Goal: Task Accomplishment & Management: Use online tool/utility

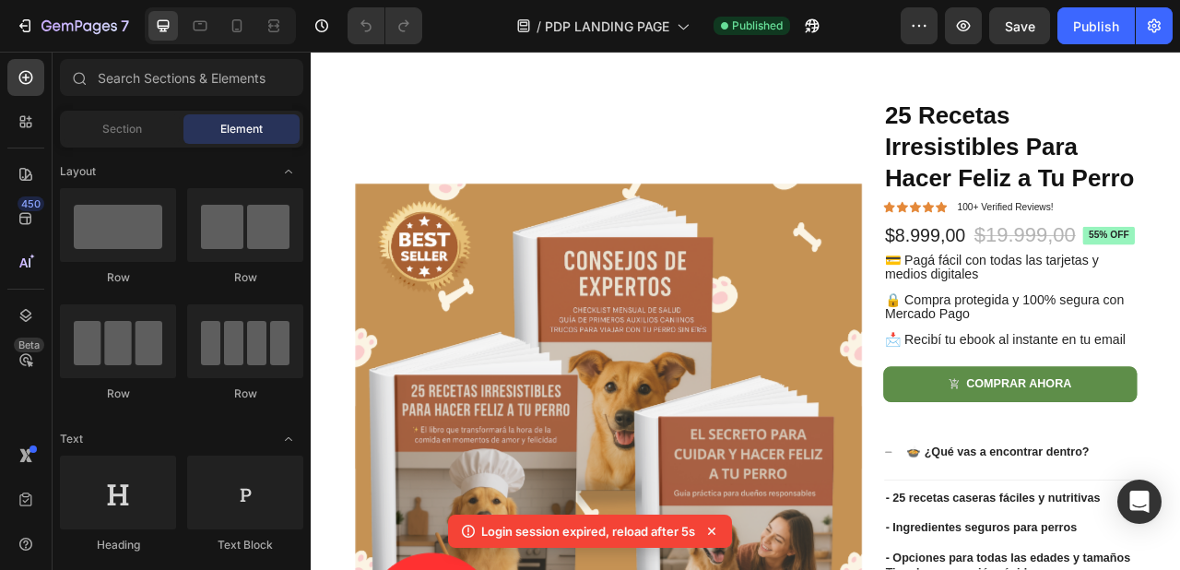
scroll to position [375, 0]
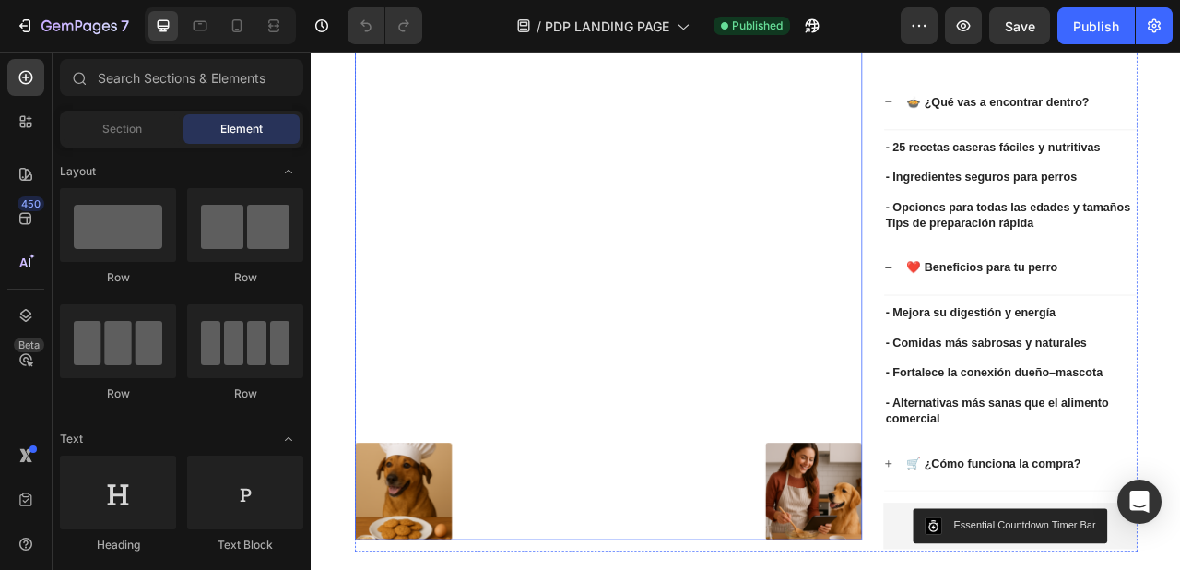
scroll to position [915, 0]
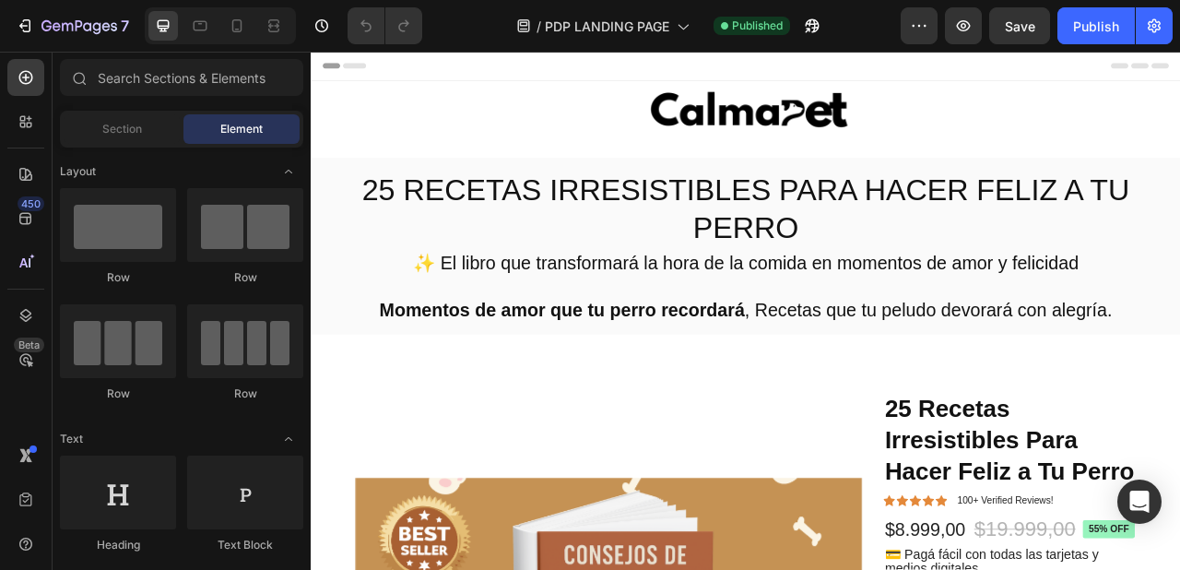
click at [168, 42] on div at bounding box center [220, 25] width 151 height 37
click at [227, 31] on div at bounding box center [237, 26] width 30 height 30
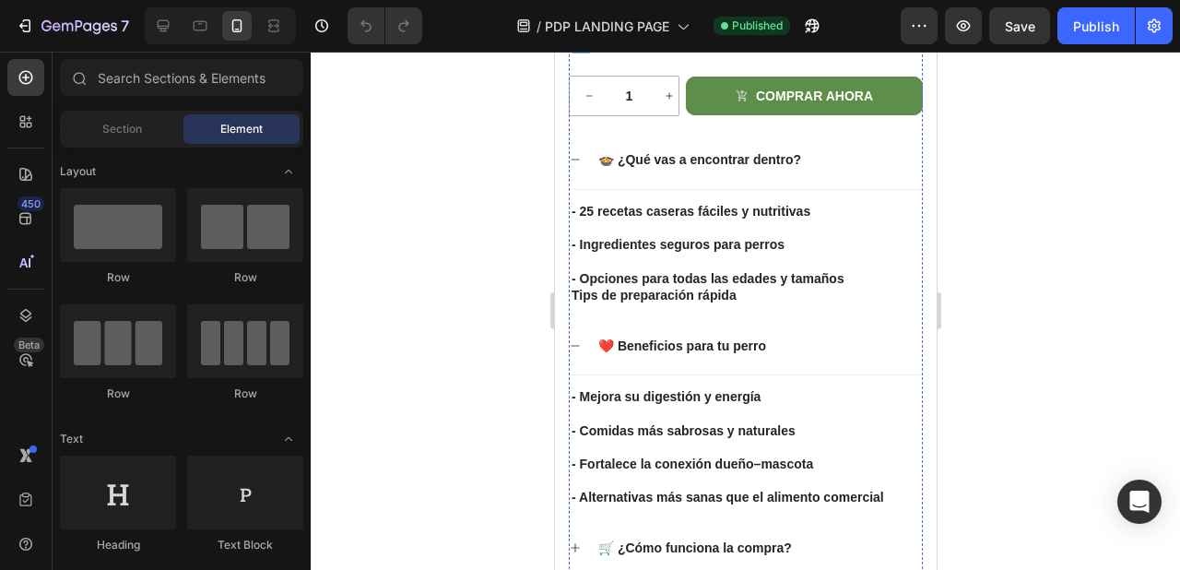
scroll to position [1188, 0]
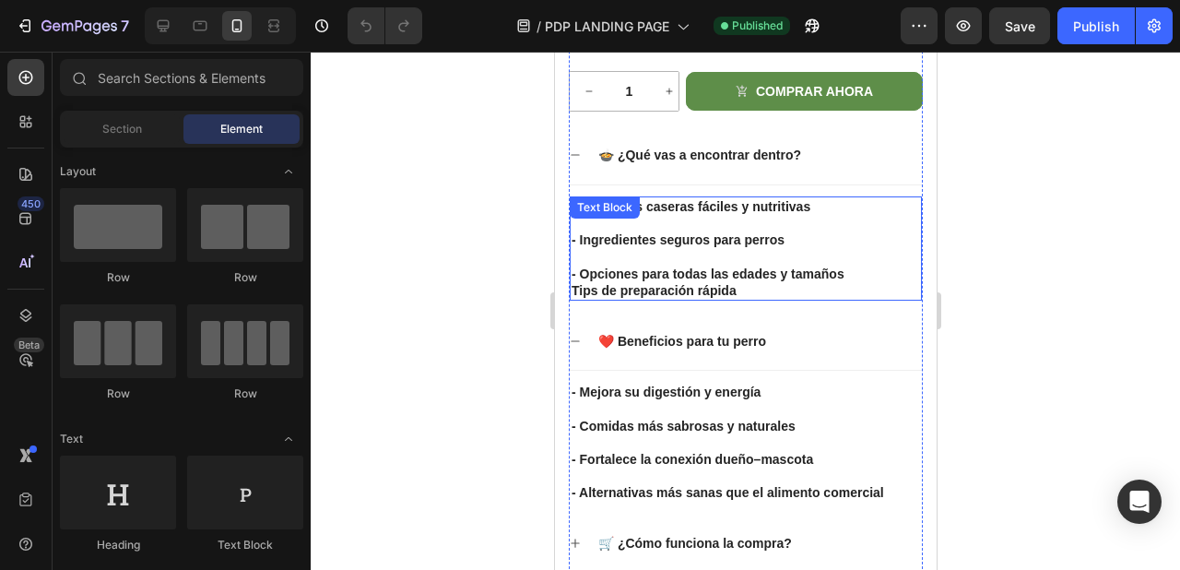
click at [717, 291] on strong "Tips de preparación rápida" at bounding box center [653, 290] width 165 height 15
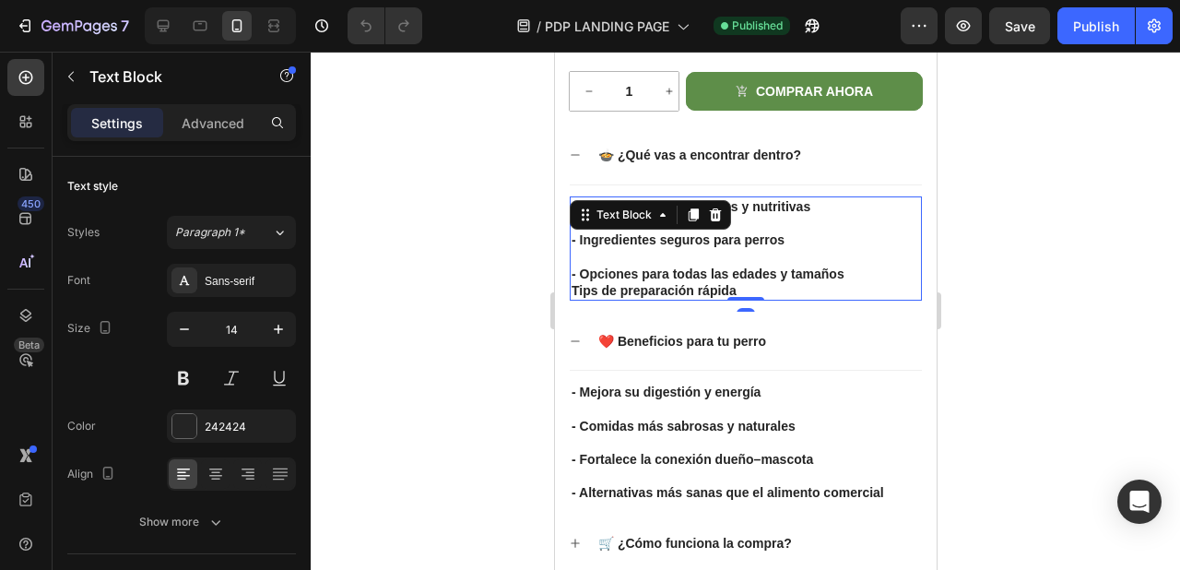
click at [785, 289] on p "Tips de preparación rápida" at bounding box center [745, 290] width 349 height 17
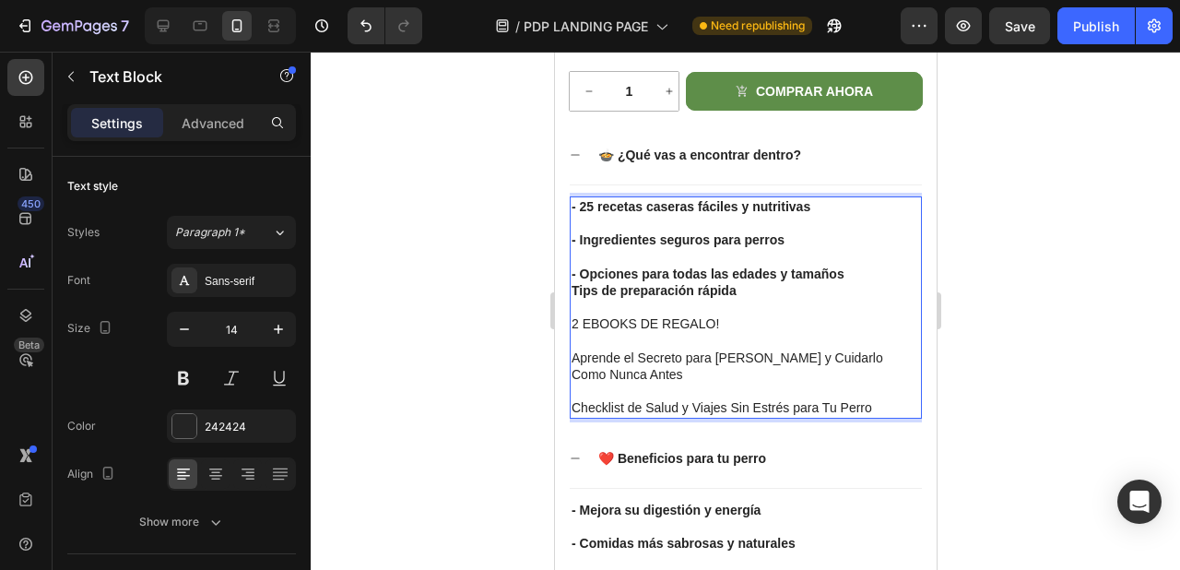
click at [575, 358] on p "Aprende el Secreto para [PERSON_NAME] y Cuidarlo Como Nunca Antes" at bounding box center [745, 366] width 349 height 33
click at [586, 389] on p "Rich Text Editor. Editing area: main" at bounding box center [745, 391] width 349 height 17
click at [577, 329] on p "2 EBOOKS DE REGALO!" at bounding box center [745, 323] width 349 height 17
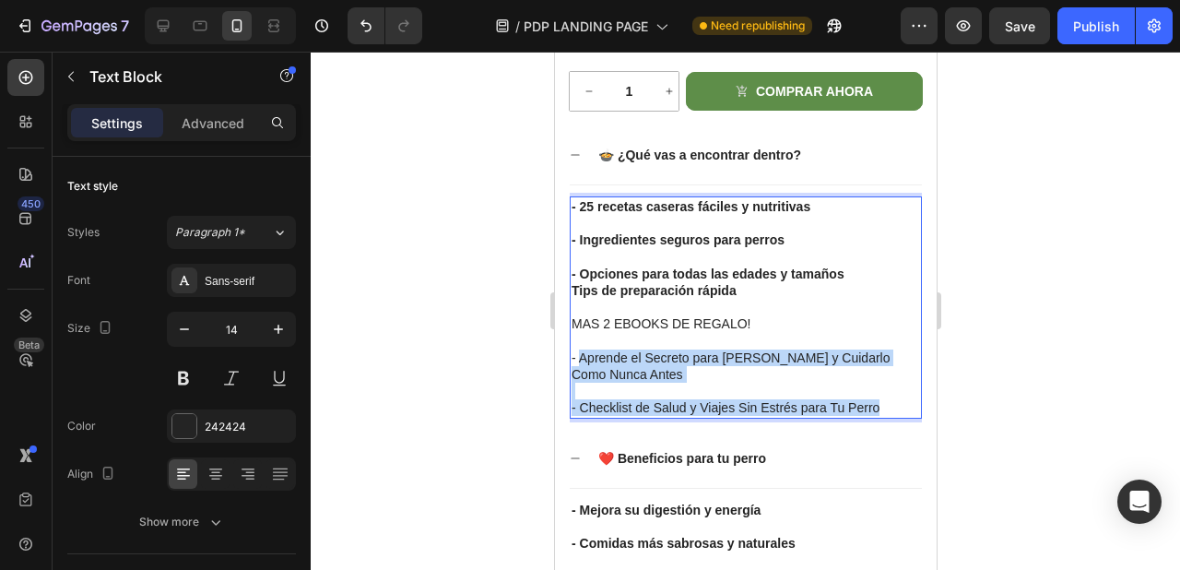
drag, startPoint x: 891, startPoint y: 407, endPoint x: 578, endPoint y: 363, distance: 315.6
click at [578, 363] on div "- 25 recetas caseras fáciles y nutritivas - Ingredientes seguros para perros - …" at bounding box center [745, 307] width 352 height 222
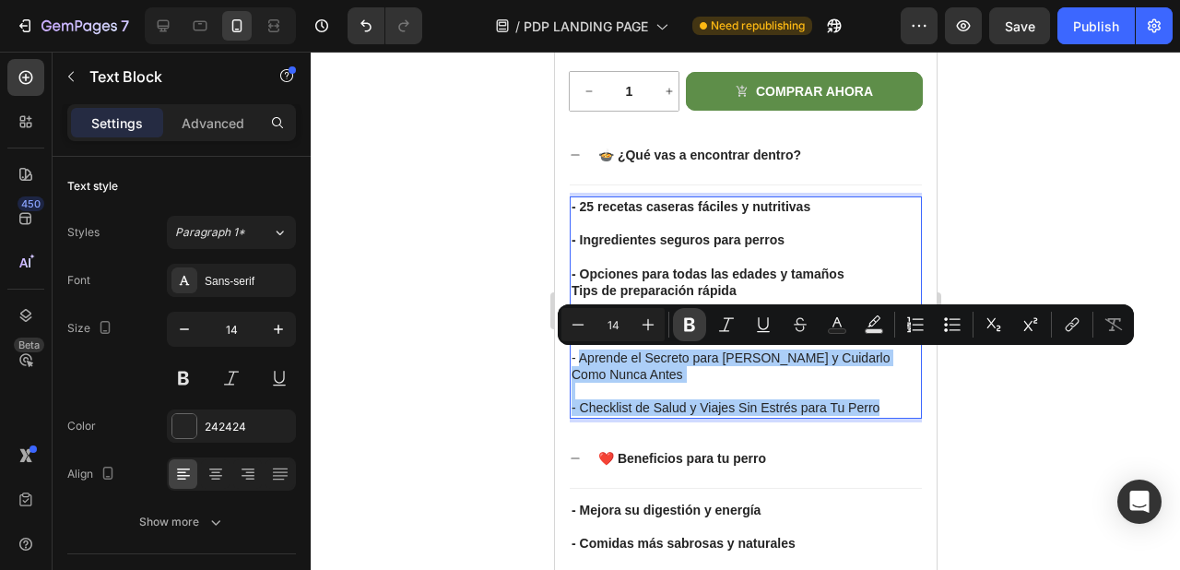
click at [690, 327] on icon "Editor contextual toolbar" at bounding box center [690, 324] width 18 height 18
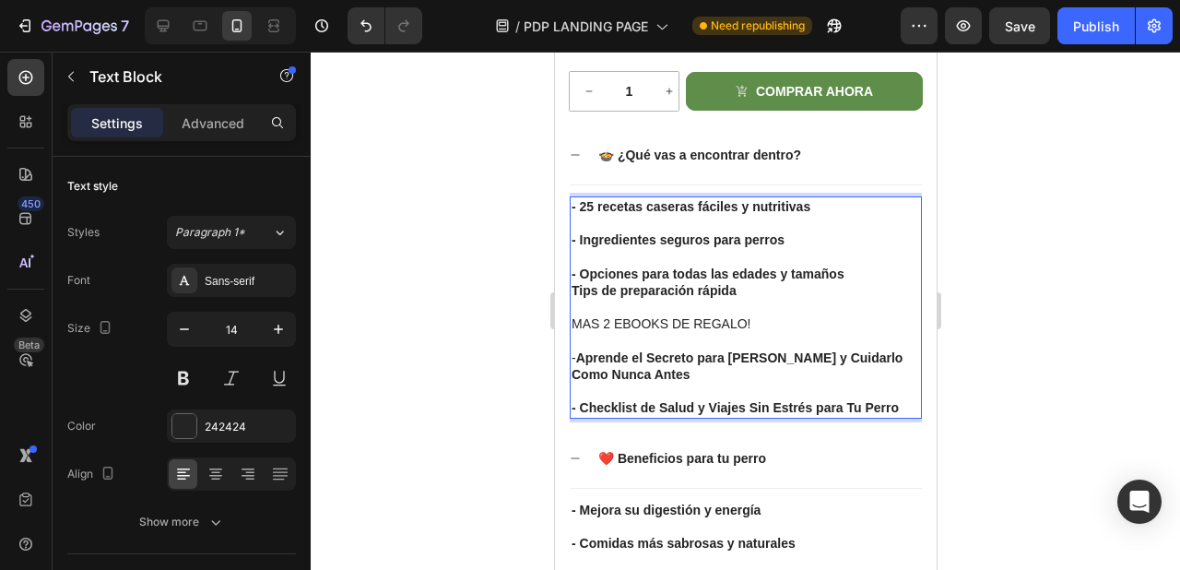
click at [615, 345] on p "Rich Text Editor. Editing area: main" at bounding box center [745, 341] width 349 height 17
click at [614, 350] on p "Rich Text Editor. Editing area: main" at bounding box center [745, 341] width 349 height 17
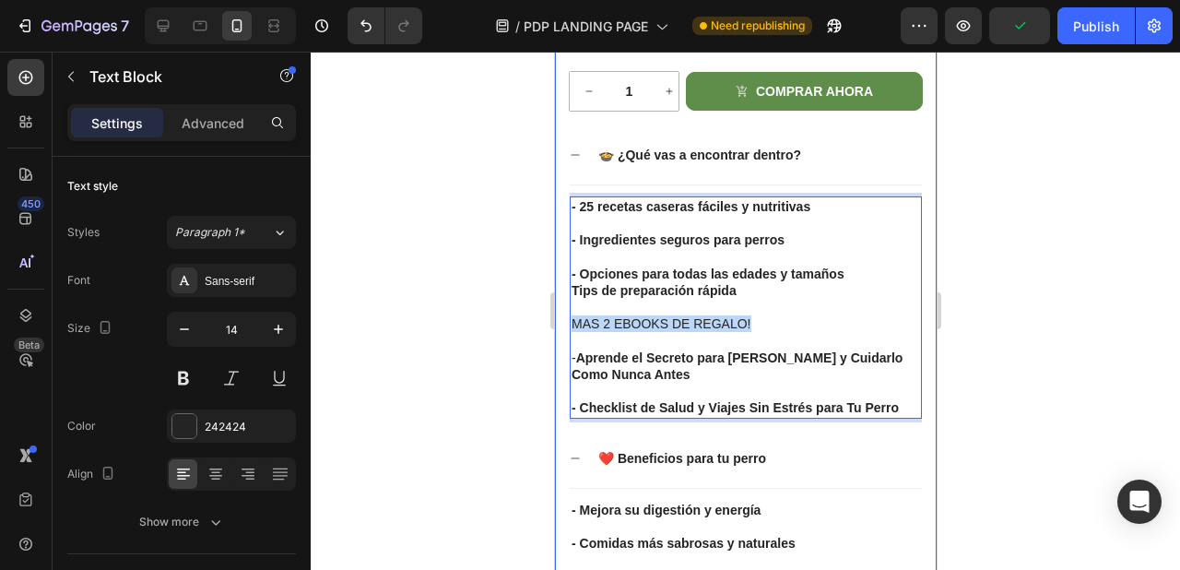
drag, startPoint x: 764, startPoint y: 328, endPoint x: 562, endPoint y: 329, distance: 202.0
click at [562, 329] on div "Product Images 25 Recetas Irresistibles Para Hacer Feliz a Tu Perro Product Tit…" at bounding box center [745, 82] width 382 height 1417
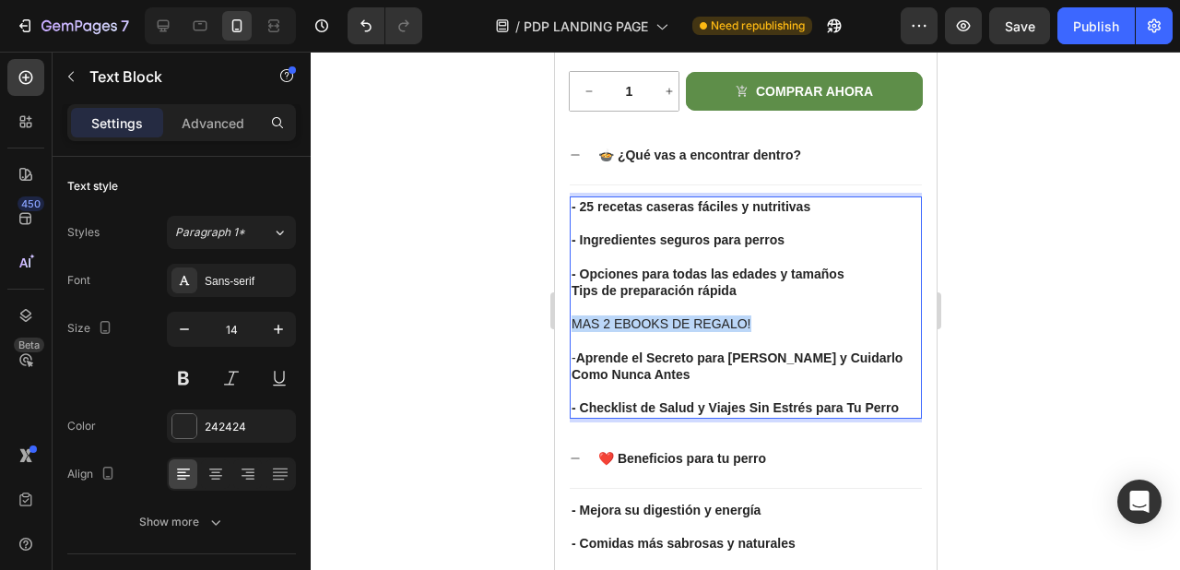
click at [649, 317] on p "MAS 2 EBOOKS DE REGALO!" at bounding box center [745, 323] width 349 height 17
click at [648, 331] on p "MAS 2 EBOOKS DE REGALO!" at bounding box center [745, 323] width 349 height 17
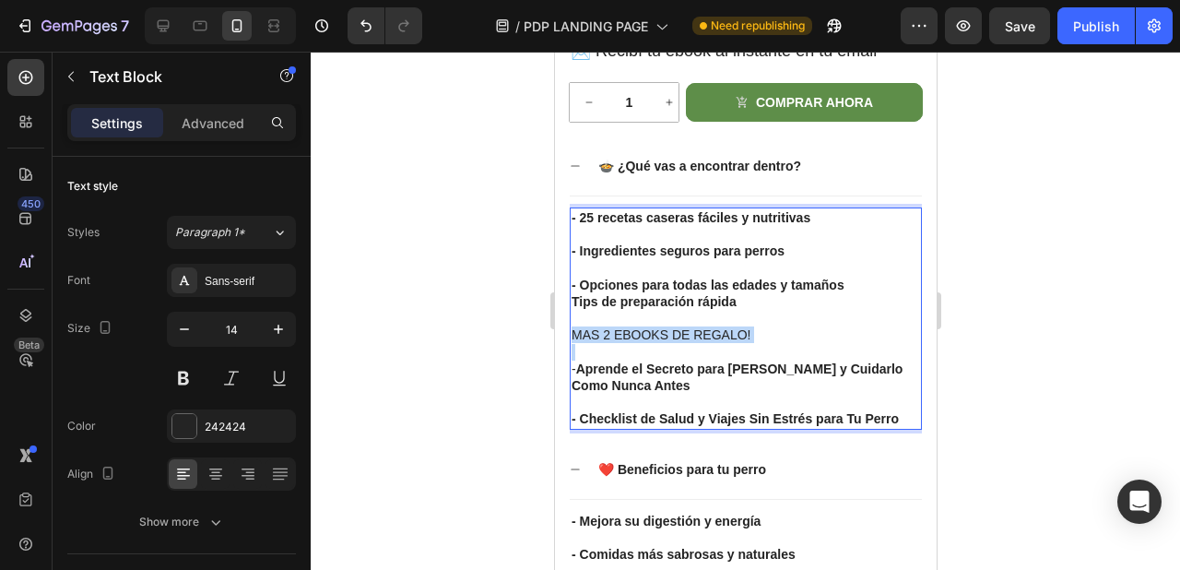
scroll to position [1176, 0]
click at [619, 368] on strong "Aprende el Secreto para [PERSON_NAME] y Cuidarlo Como Nunca Antes" at bounding box center [736, 377] width 331 height 31
click at [579, 374] on strong "Aprende el Secreto para [PERSON_NAME] y Cuidarlo Como Nunca Antes" at bounding box center [736, 377] width 331 height 31
drag, startPoint x: 662, startPoint y: 380, endPoint x: 576, endPoint y: 371, distance: 86.3
click at [576, 371] on p "- Aprende el Secreto para Mimarlo y Cuidarlo Como Nunca Antes" at bounding box center [745, 378] width 349 height 33
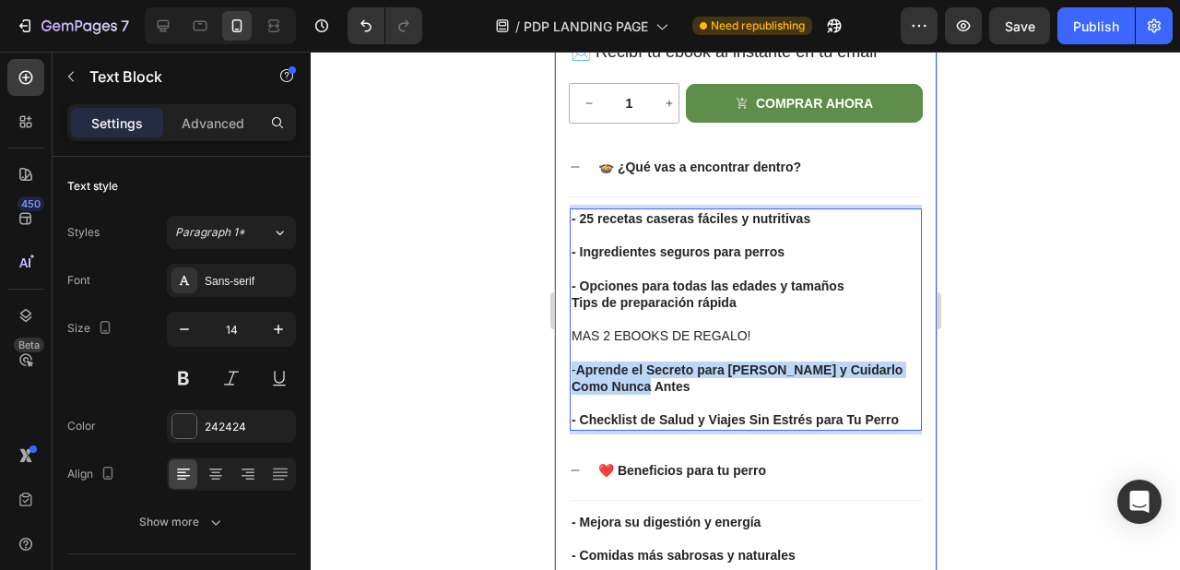
drag, startPoint x: 661, startPoint y: 386, endPoint x: 555, endPoint y: 366, distance: 108.0
click at [555, 366] on div "Product Images 25 Recetas Irresistibles Para Hacer Feliz a Tu Perro Product Tit…" at bounding box center [745, 94] width 382 height 1417
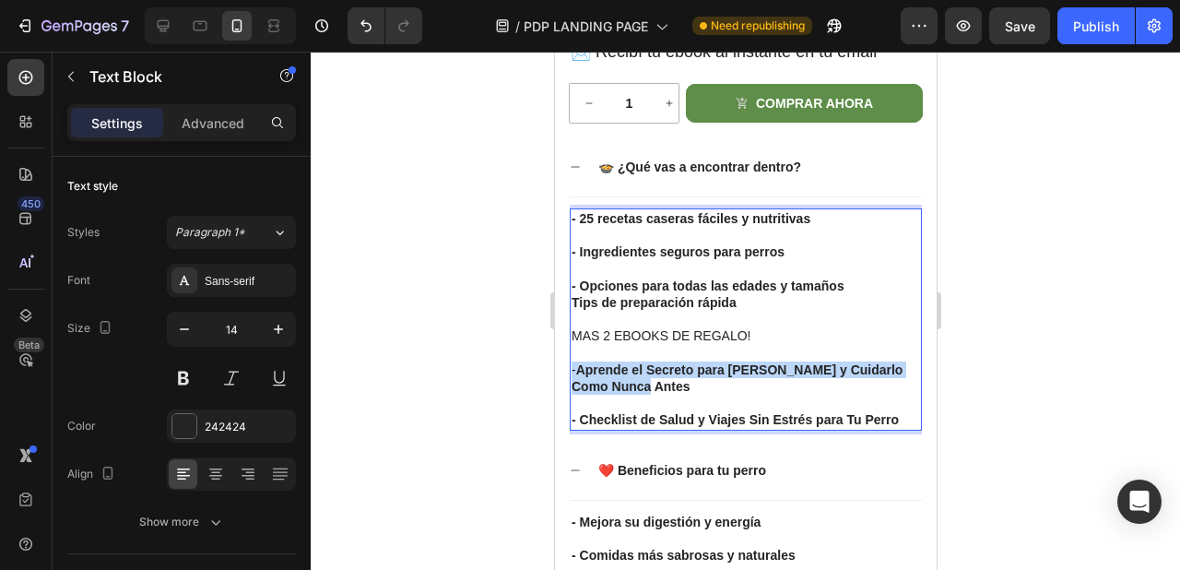
click at [638, 364] on strong "Aprende el Secreto para [PERSON_NAME] y Cuidarlo Como Nunca Antes" at bounding box center [736, 377] width 331 height 31
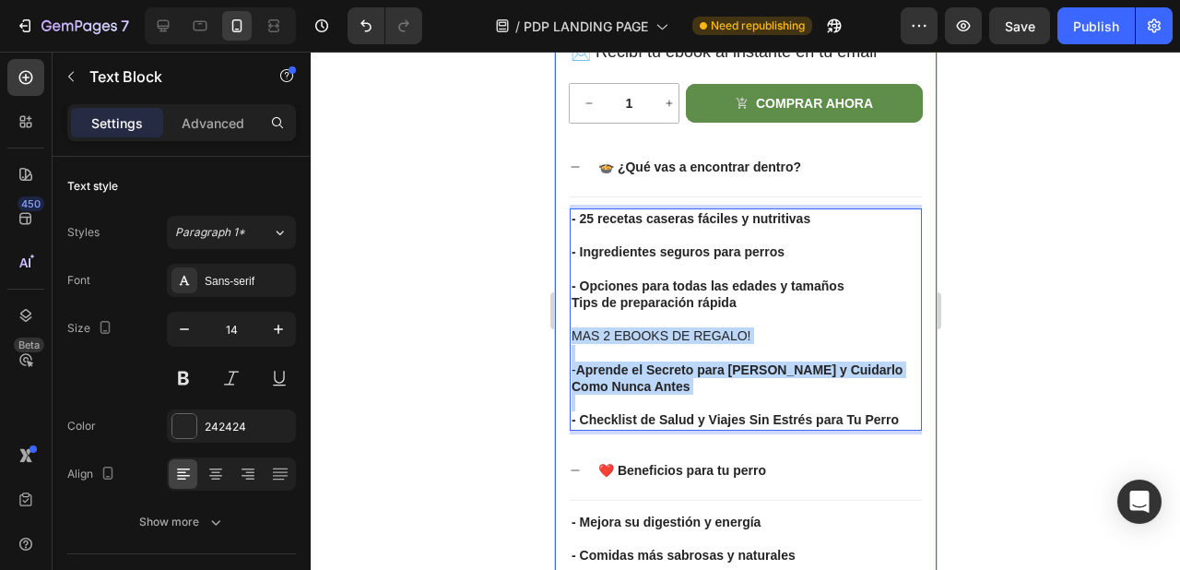
drag, startPoint x: 668, startPoint y: 400, endPoint x: 563, endPoint y: 337, distance: 122.9
click at [563, 337] on div "Product Images 25 Recetas Irresistibles Para Hacer Feliz a Tu Perro Product Tit…" at bounding box center [745, 94] width 382 height 1417
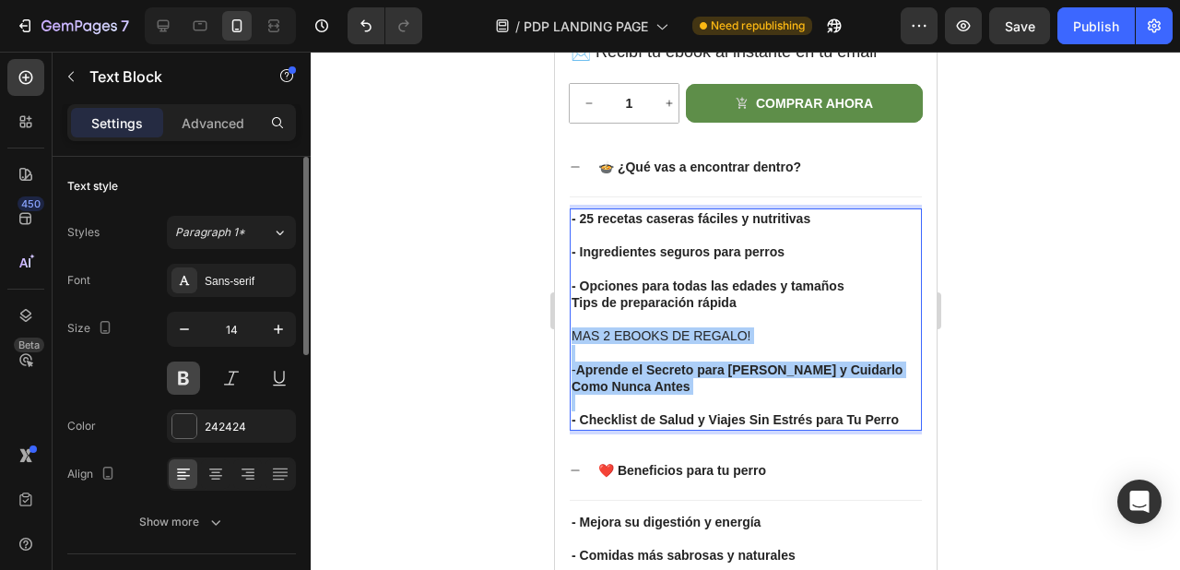
click at [189, 384] on button at bounding box center [183, 378] width 33 height 33
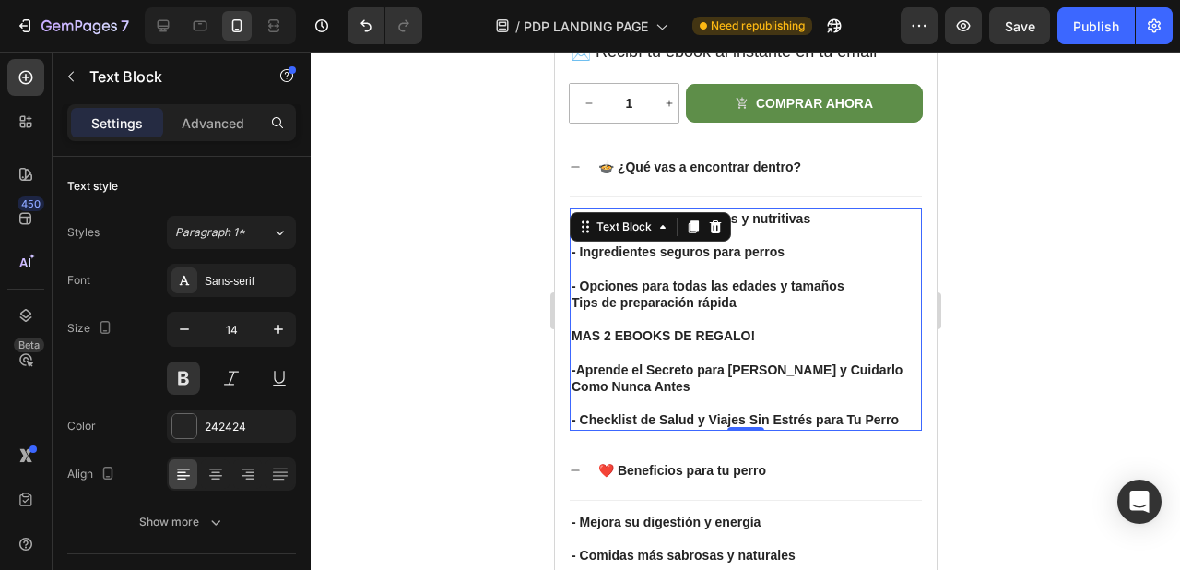
click at [682, 324] on p "Rich Text Editor. Editing area: main" at bounding box center [745, 319] width 349 height 17
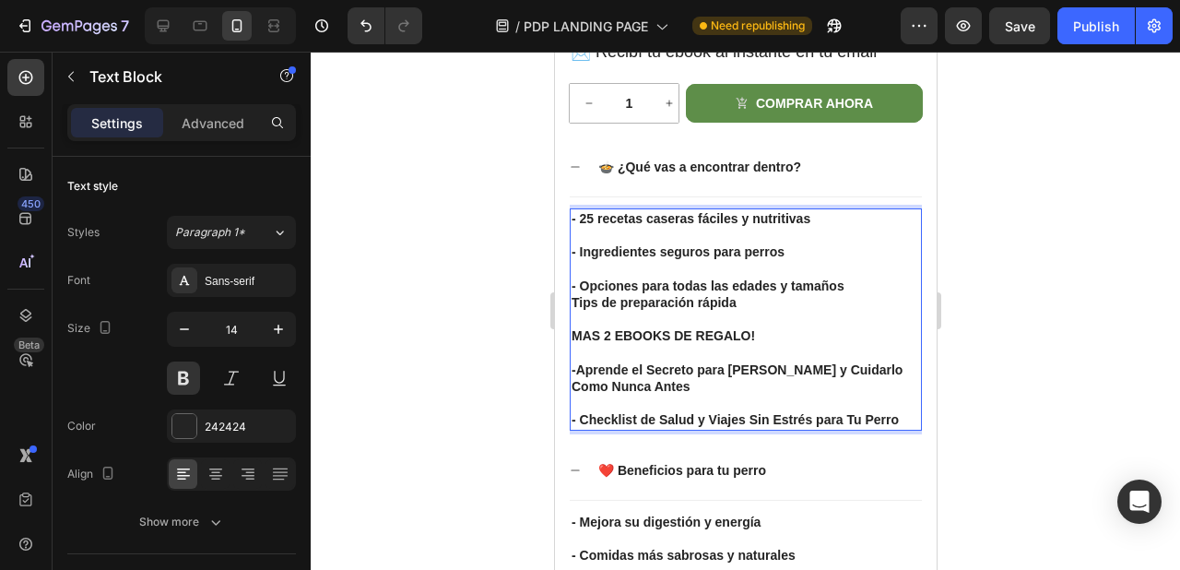
click at [706, 366] on strong "Aprende el Secreto para [PERSON_NAME] y Cuidarlo Como Nunca Antes" at bounding box center [736, 377] width 331 height 31
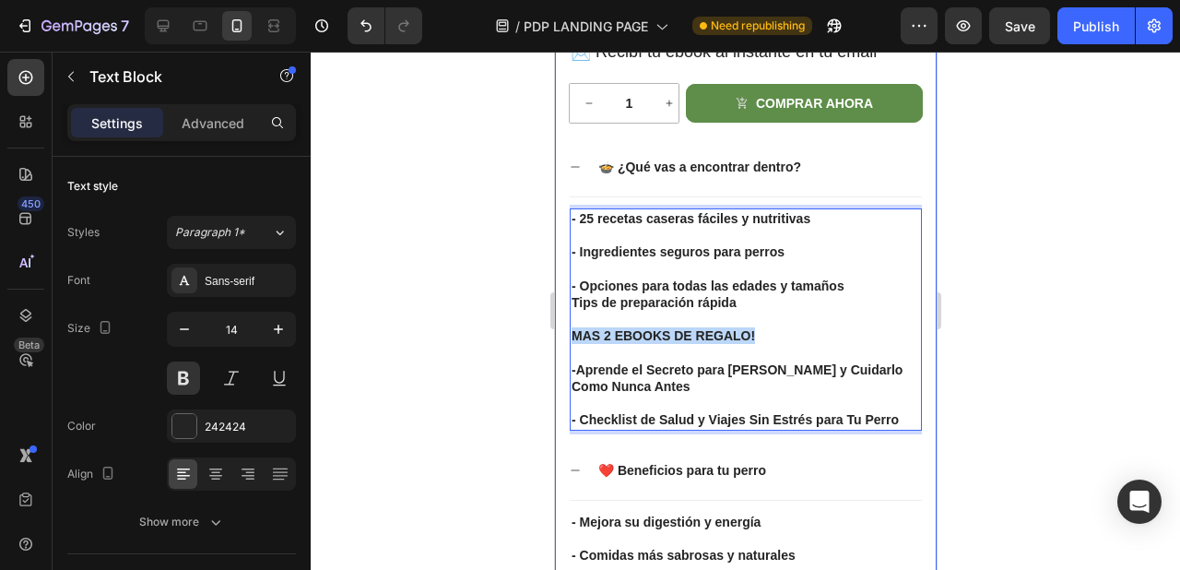
drag, startPoint x: 771, startPoint y: 344, endPoint x: 563, endPoint y: 343, distance: 207.5
click at [563, 343] on div "Product Images 25 Recetas Irresistibles Para Hacer Feliz a Tu Perro Product Tit…" at bounding box center [745, 94] width 382 height 1417
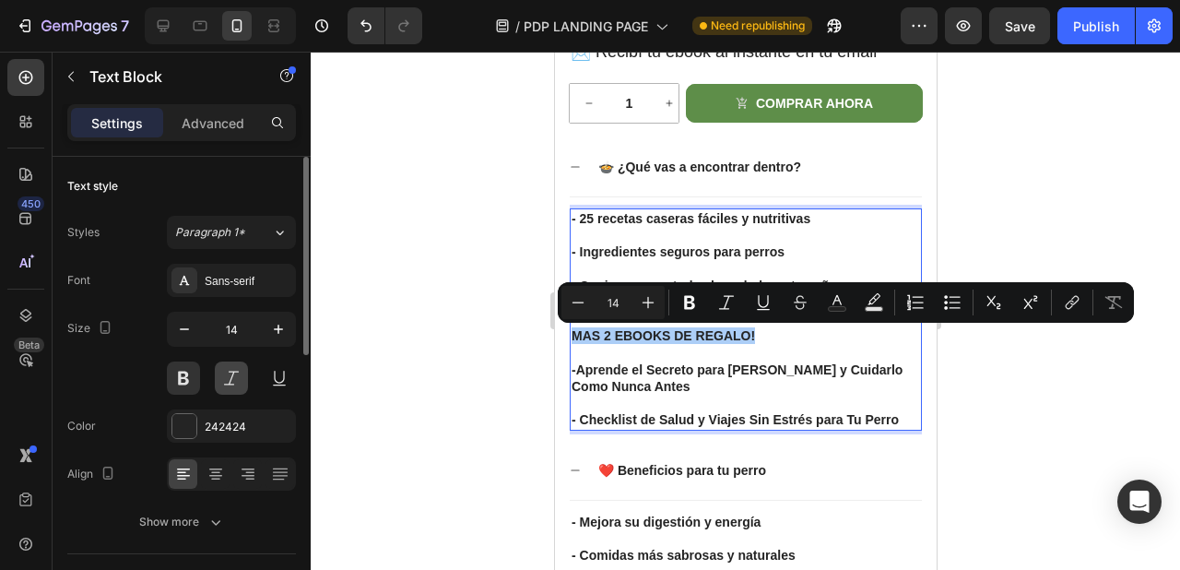
click at [238, 381] on button at bounding box center [231, 378] width 33 height 33
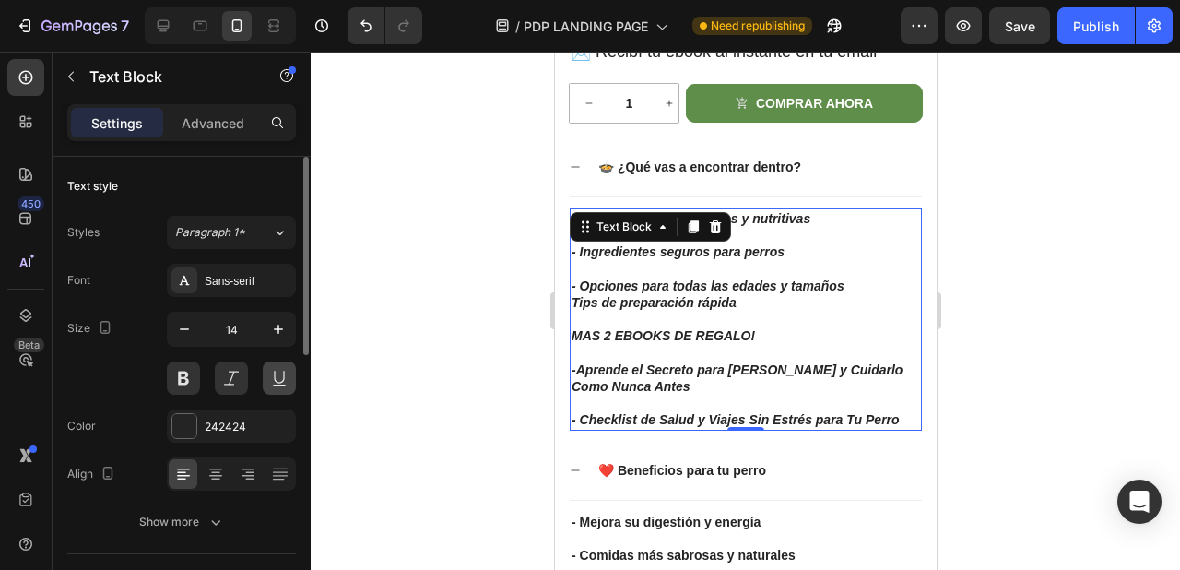
click at [289, 379] on button at bounding box center [279, 378] width 33 height 33
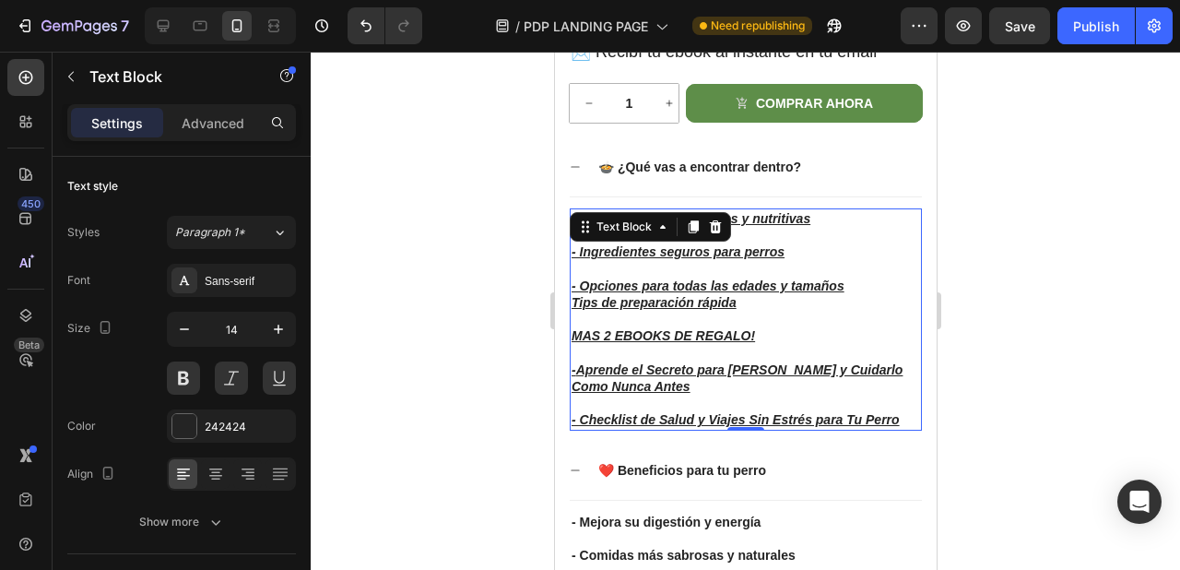
click at [713, 333] on p "MAS 2 EBOOKS DE REGALO!" at bounding box center [745, 335] width 349 height 17
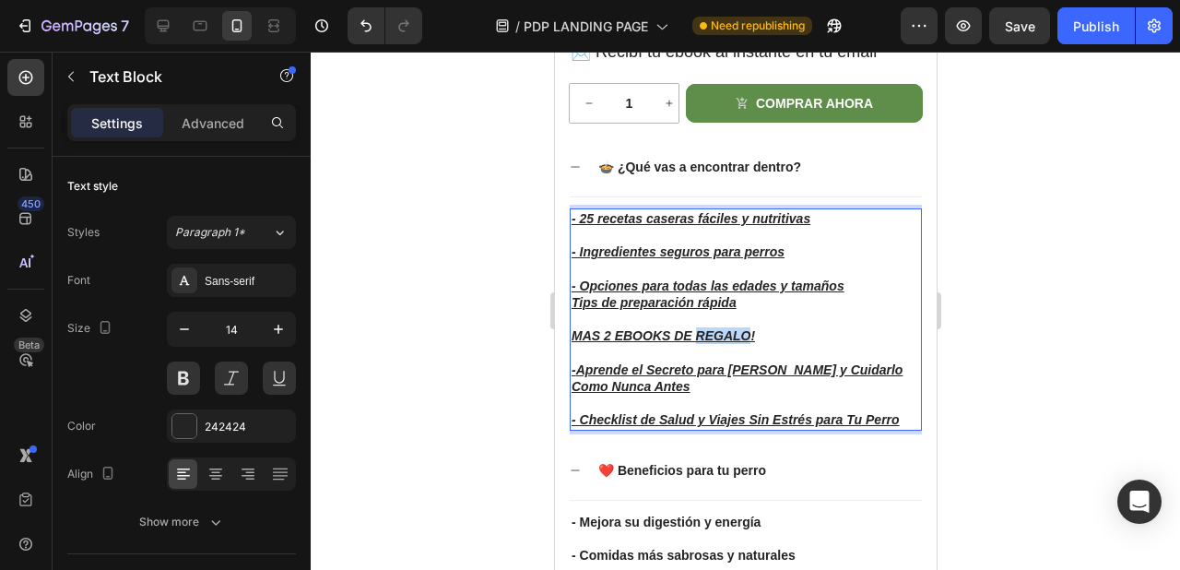
click at [713, 333] on p "MAS 2 EBOOKS DE REGALO!" at bounding box center [745, 335] width 349 height 17
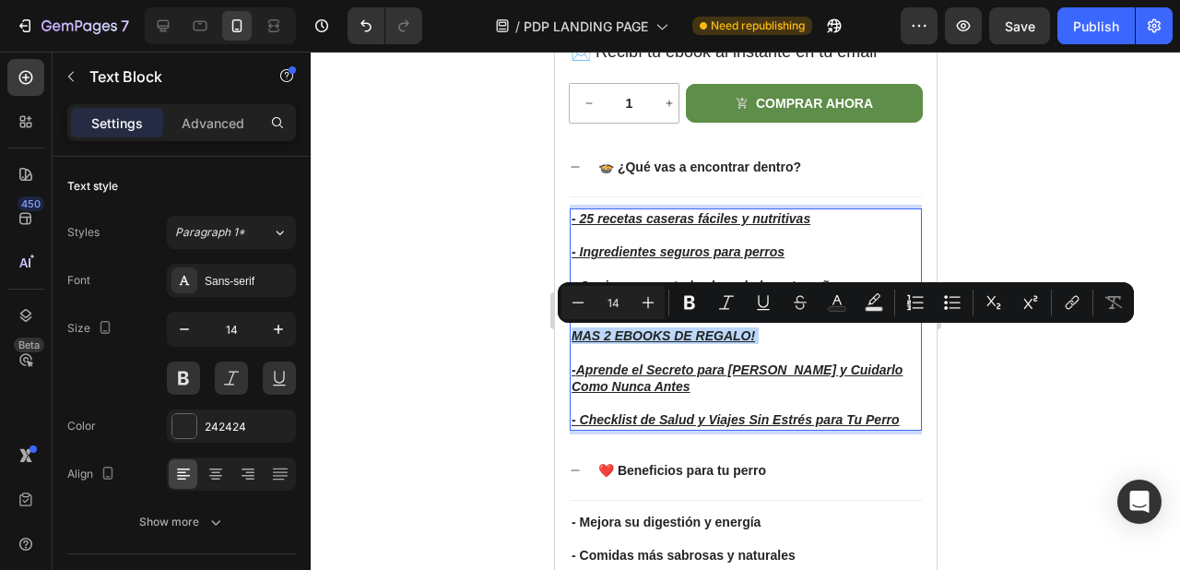
click at [713, 333] on p "MAS 2 EBOOKS DE REGALO!" at bounding box center [745, 335] width 349 height 17
click at [650, 302] on icon "Editor contextual toolbar" at bounding box center [649, 303] width 12 height 12
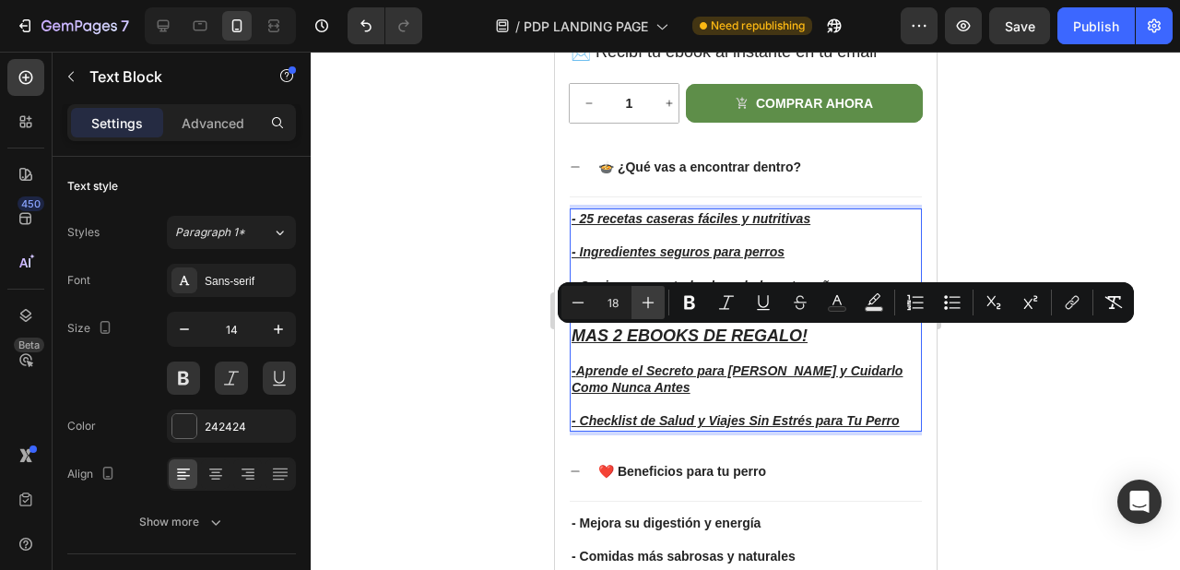
click at [650, 302] on icon "Editor contextual toolbar" at bounding box center [649, 303] width 12 height 12
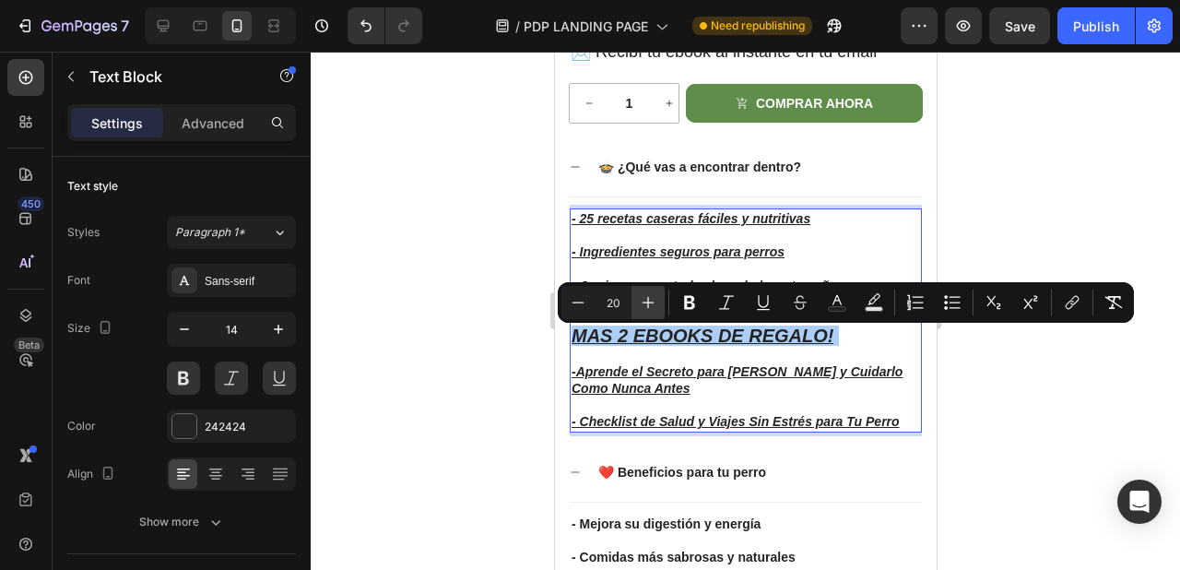
click at [650, 302] on icon "Editor contextual toolbar" at bounding box center [649, 303] width 12 height 12
click at [571, 311] on icon "Editor contextual toolbar" at bounding box center [578, 302] width 18 height 18
type input "19"
click at [492, 393] on div at bounding box center [746, 311] width 870 height 518
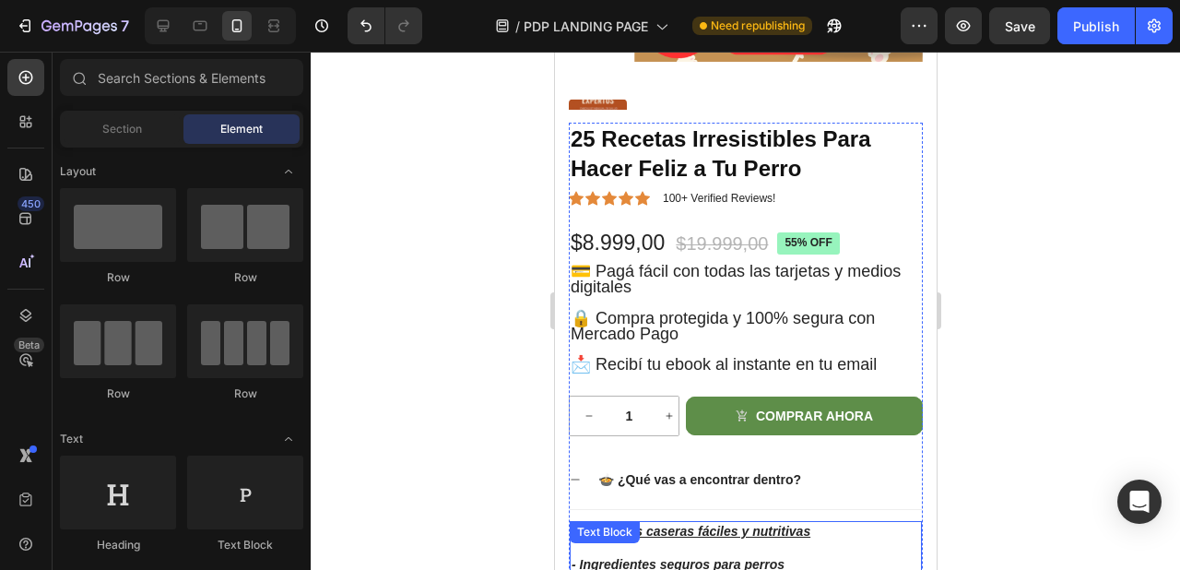
scroll to position [867, 0]
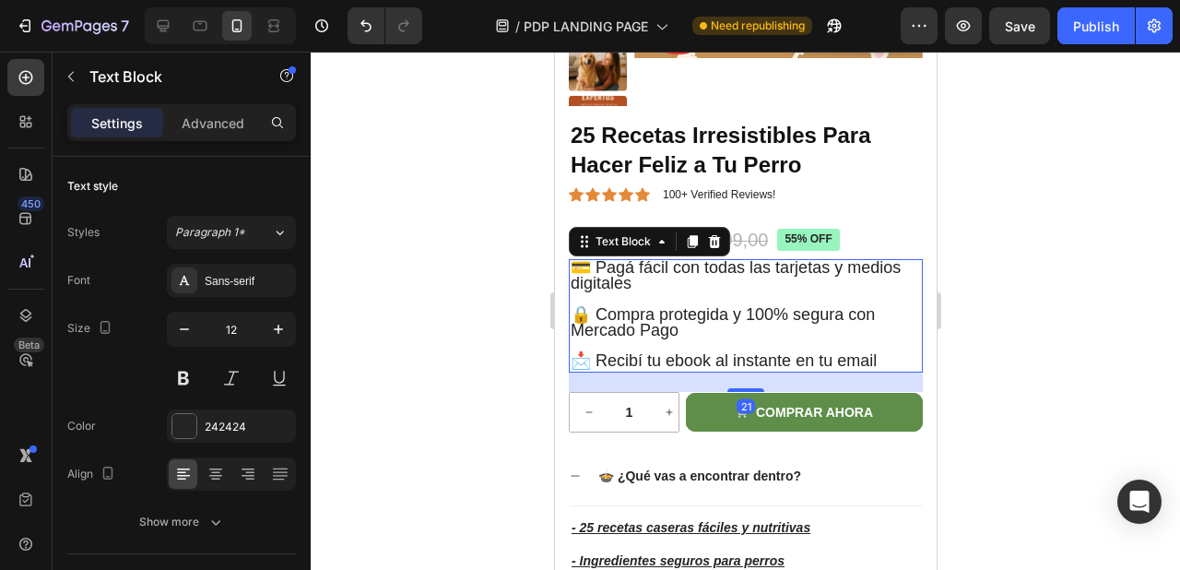
click at [688, 333] on p "🔒 Compra protegida y 100% segura con Mercado Pago" at bounding box center [745, 316] width 350 height 47
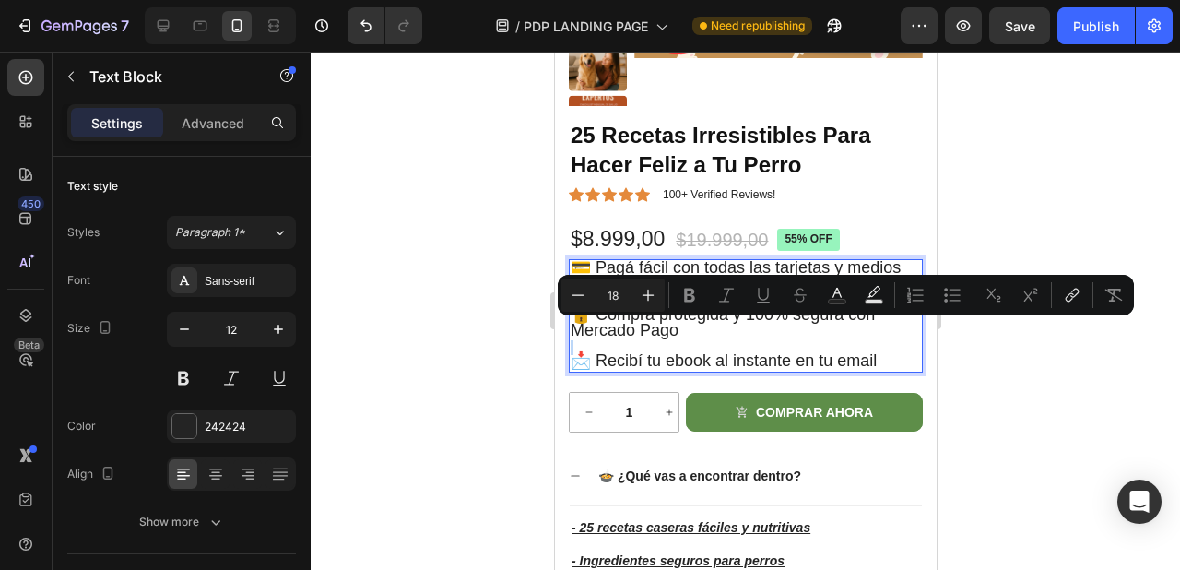
click at [680, 333] on p "🔒 Compra protegida y 100% segura con Mercado Pago" at bounding box center [745, 316] width 350 height 47
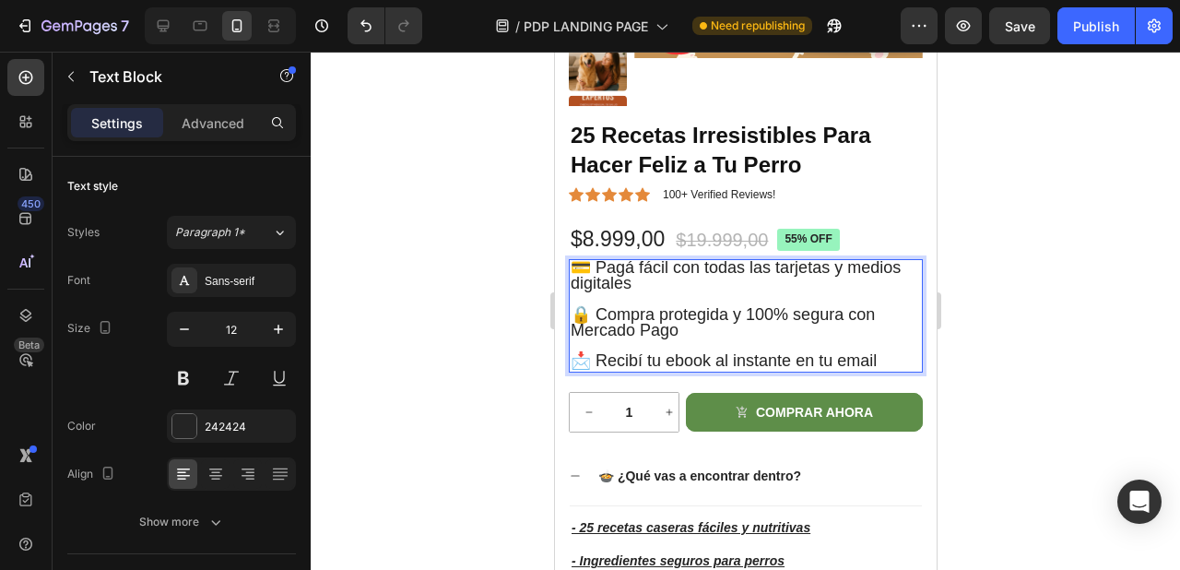
click at [680, 333] on p "🔒 Compra protegida y 100% segura con Mercado Pago" at bounding box center [745, 316] width 350 height 47
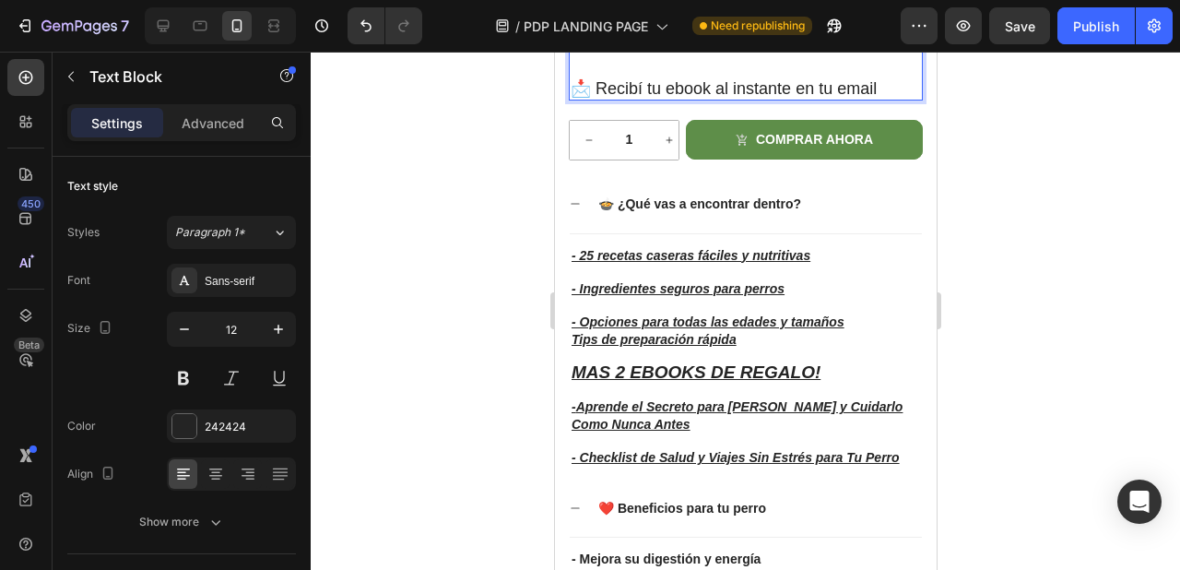
scroll to position [1192, 0]
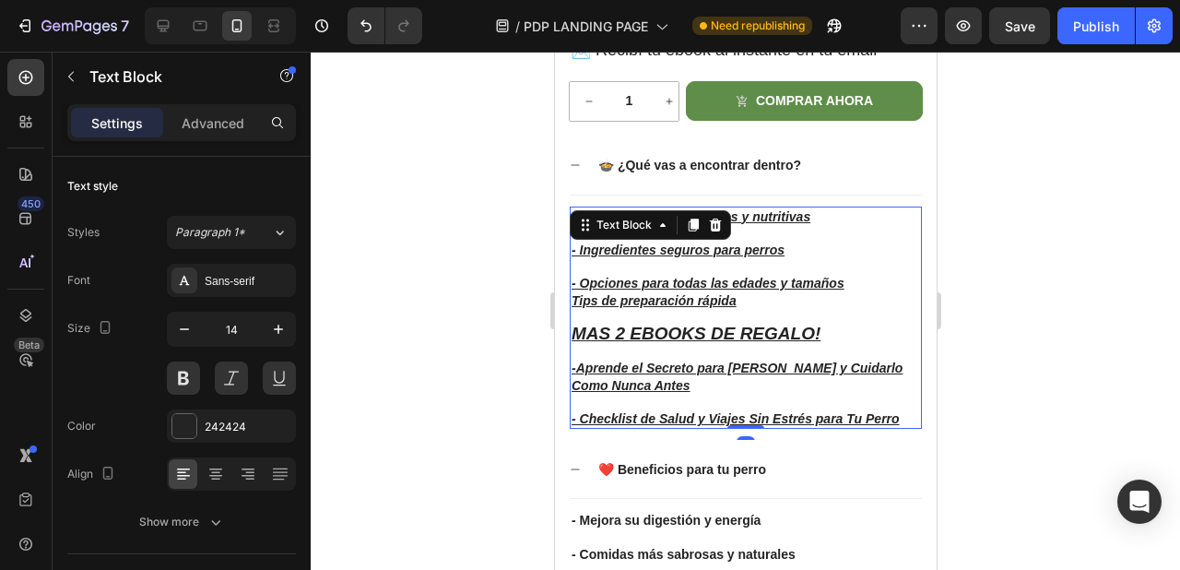
click at [674, 343] on span "MAS 2 EBOOKS DE REGALO!" at bounding box center [695, 333] width 249 height 19
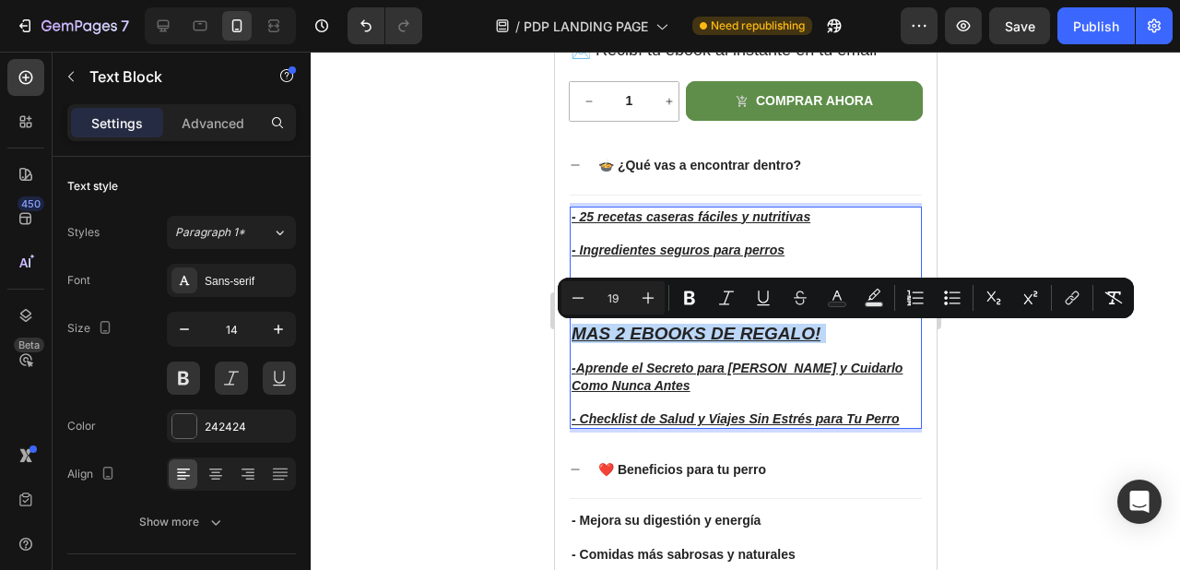
copy span "MAS 2 EBOOKS DE REGALO!"
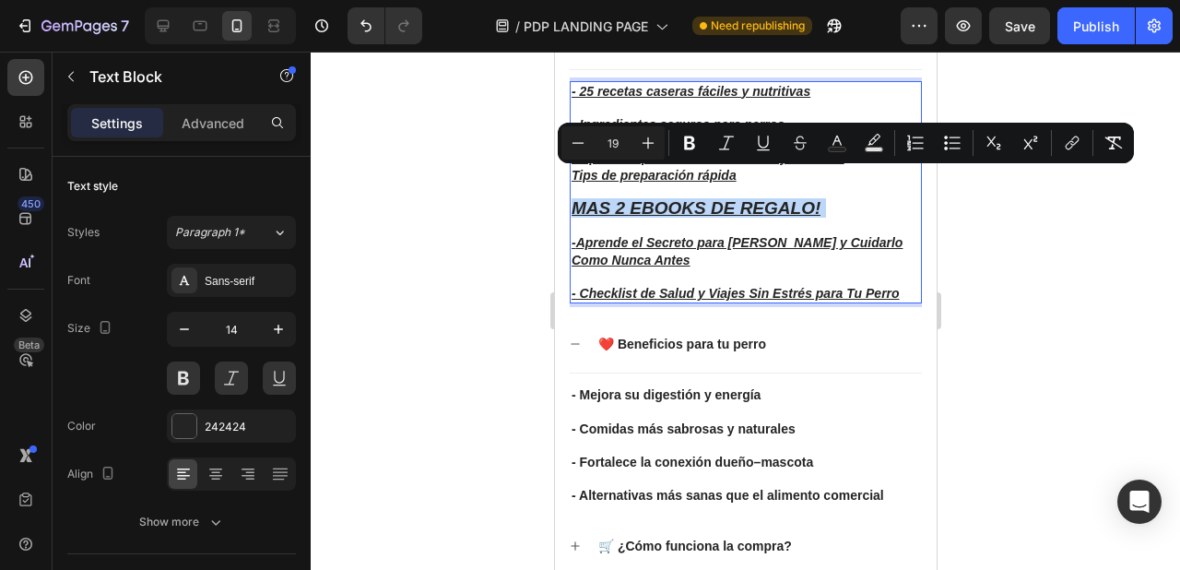
scroll to position [1225, 0]
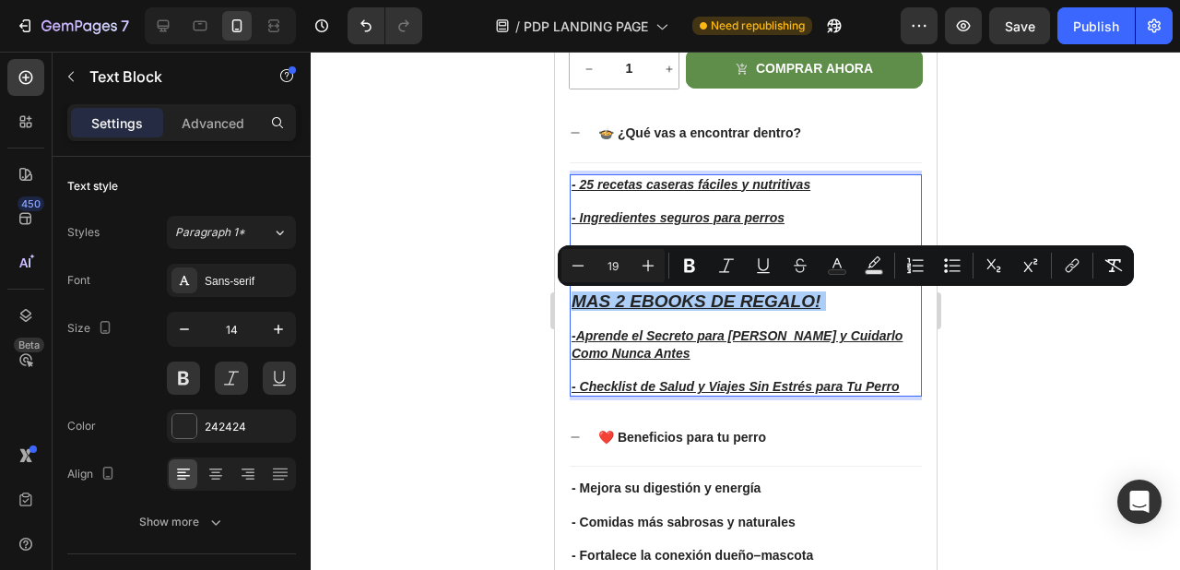
click at [484, 296] on div at bounding box center [746, 311] width 870 height 518
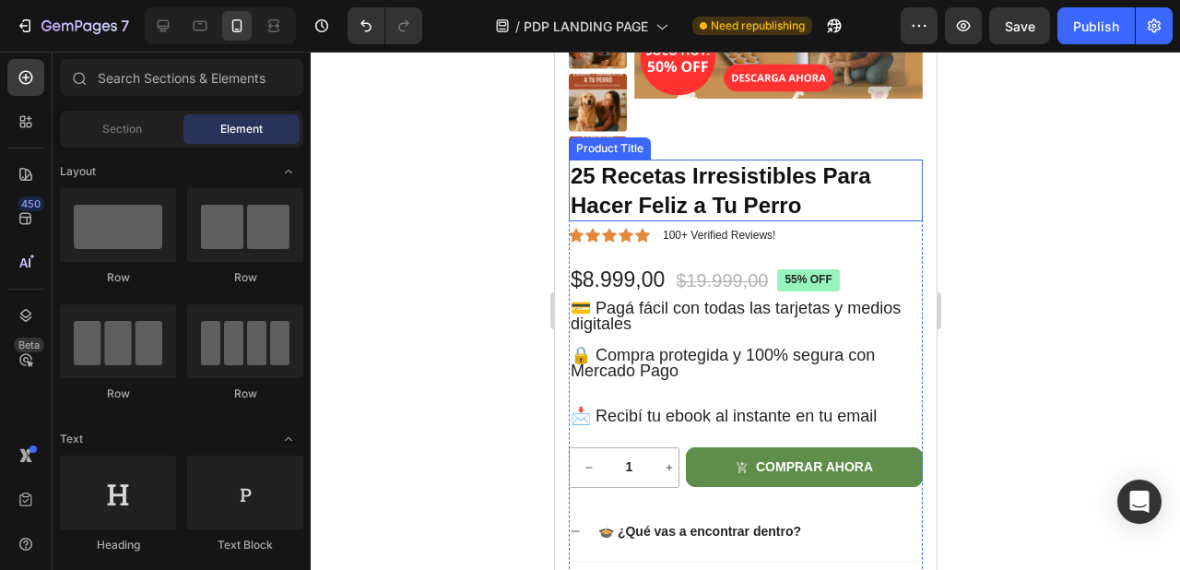
scroll to position [832, 0]
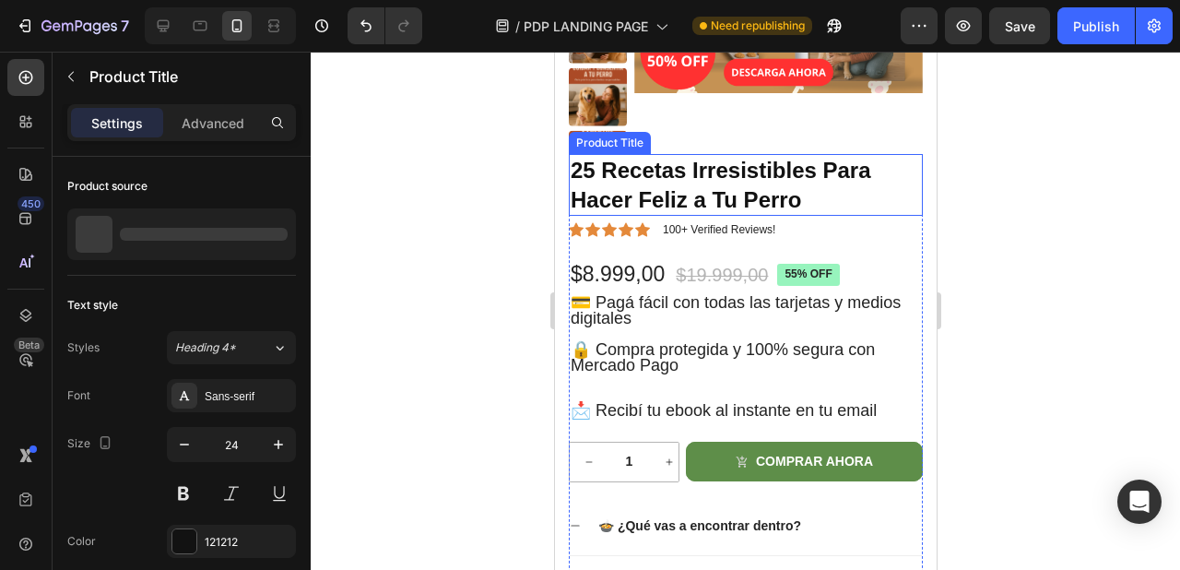
click at [765, 169] on h1 "25 Recetas Irresistibles Para Hacer Feliz a Tu Perro" at bounding box center [745, 184] width 354 height 61
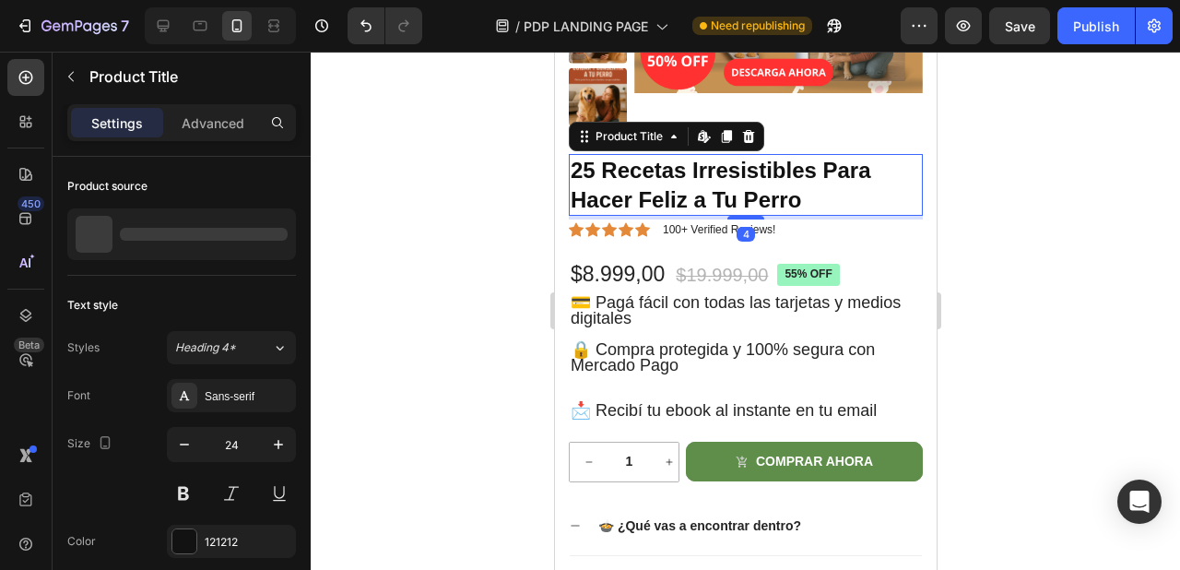
click at [765, 169] on h1 "25 Recetas Irresistibles Para Hacer Feliz a Tu Perro" at bounding box center [745, 184] width 354 height 61
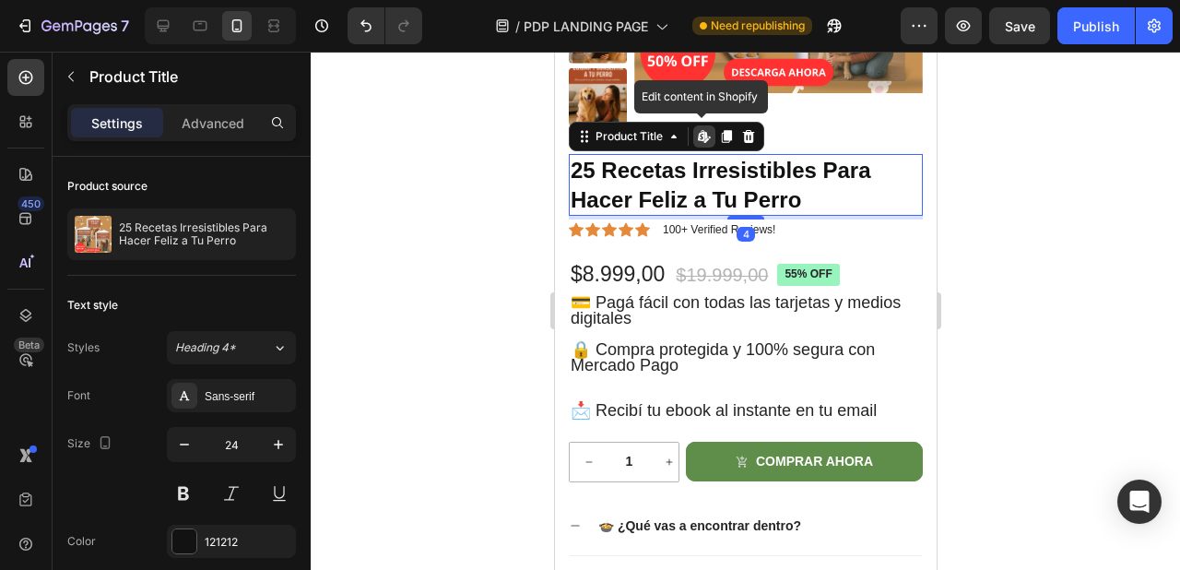
click at [765, 169] on h1 "25 Recetas Irresistibles Para Hacer Feliz a Tu Perro" at bounding box center [745, 184] width 354 height 61
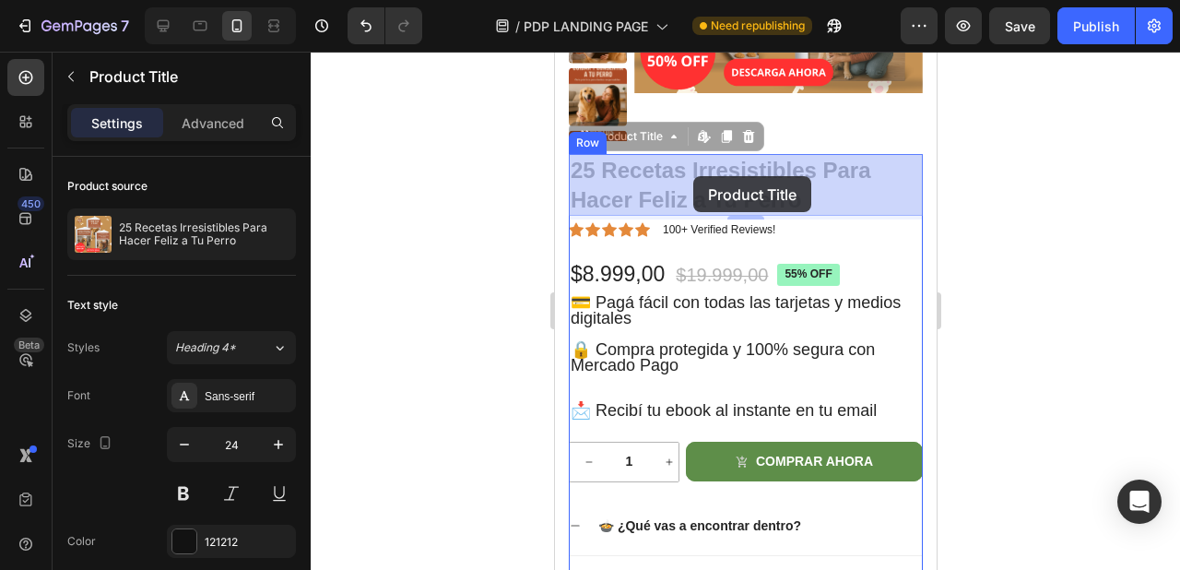
drag, startPoint x: 807, startPoint y: 191, endPoint x: 695, endPoint y: 173, distance: 113.0
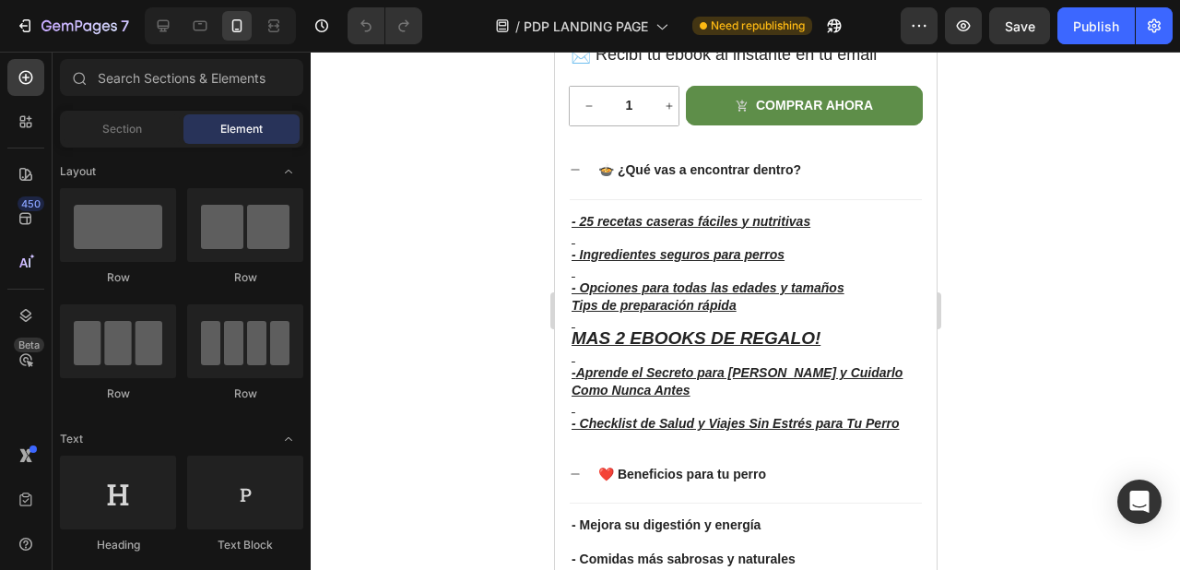
scroll to position [1197, 0]
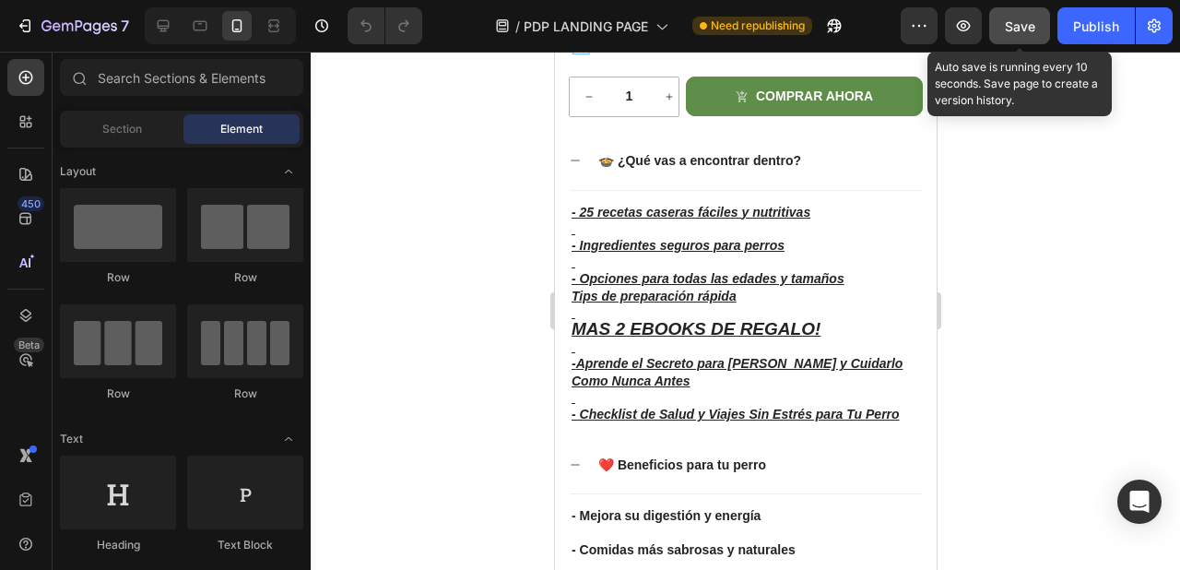
click at [1026, 22] on span "Save" at bounding box center [1020, 26] width 30 height 16
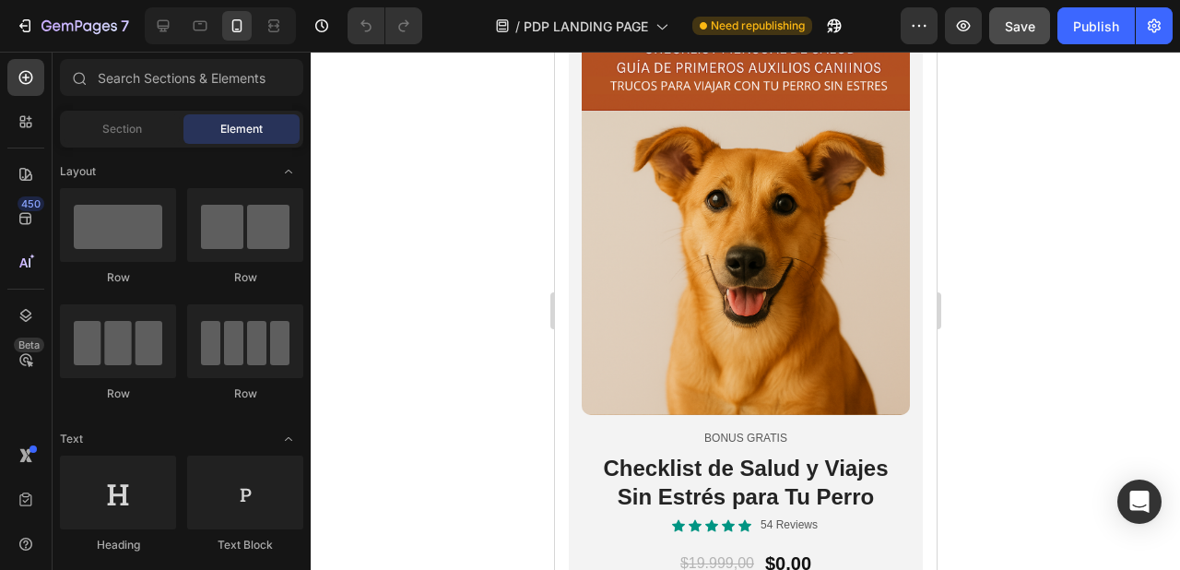
scroll to position [5507, 0]
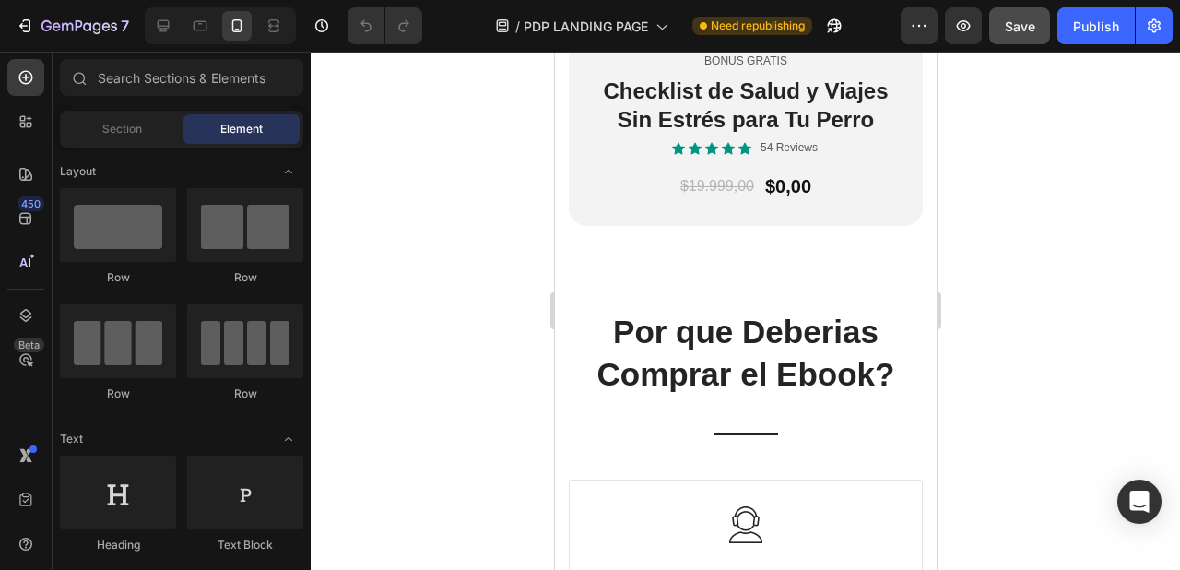
click at [1101, 44] on div "7 / PDP LANDING PAGE Need republishing Preview Save Publish" at bounding box center [590, 26] width 1180 height 53
click at [1093, 29] on div "Publish" at bounding box center [1096, 26] width 46 height 19
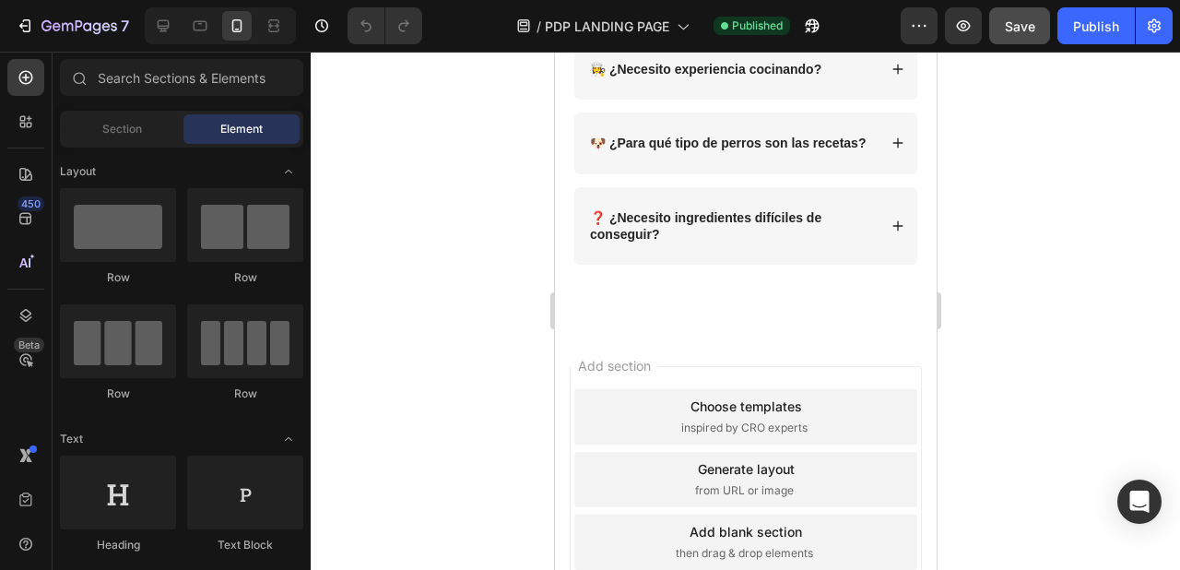
scroll to position [8098, 0]
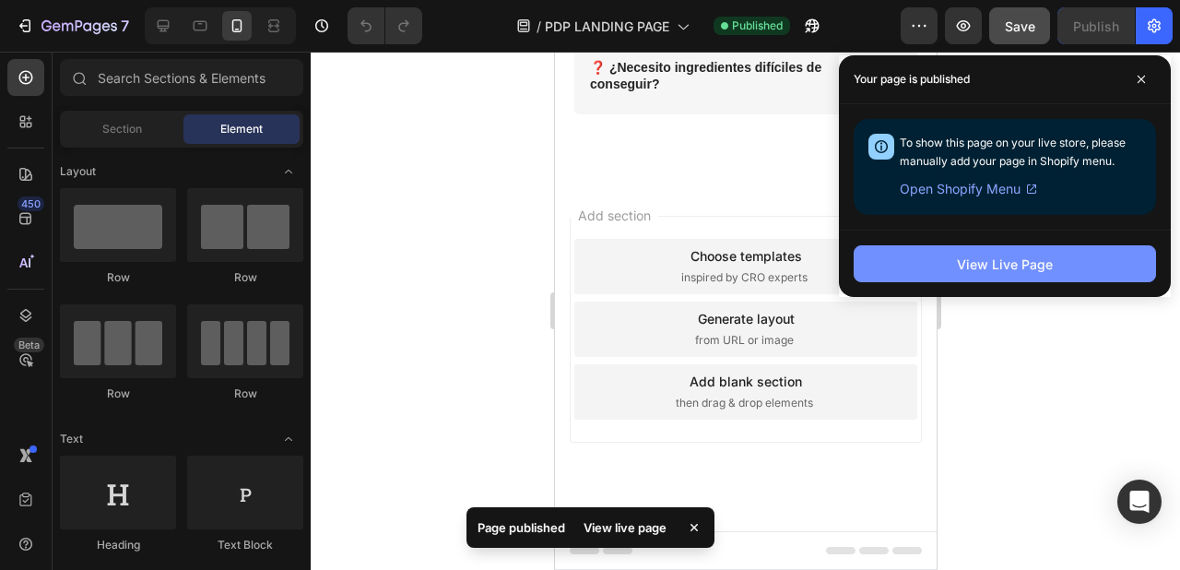
click at [928, 266] on button "View Live Page" at bounding box center [1005, 263] width 302 height 37
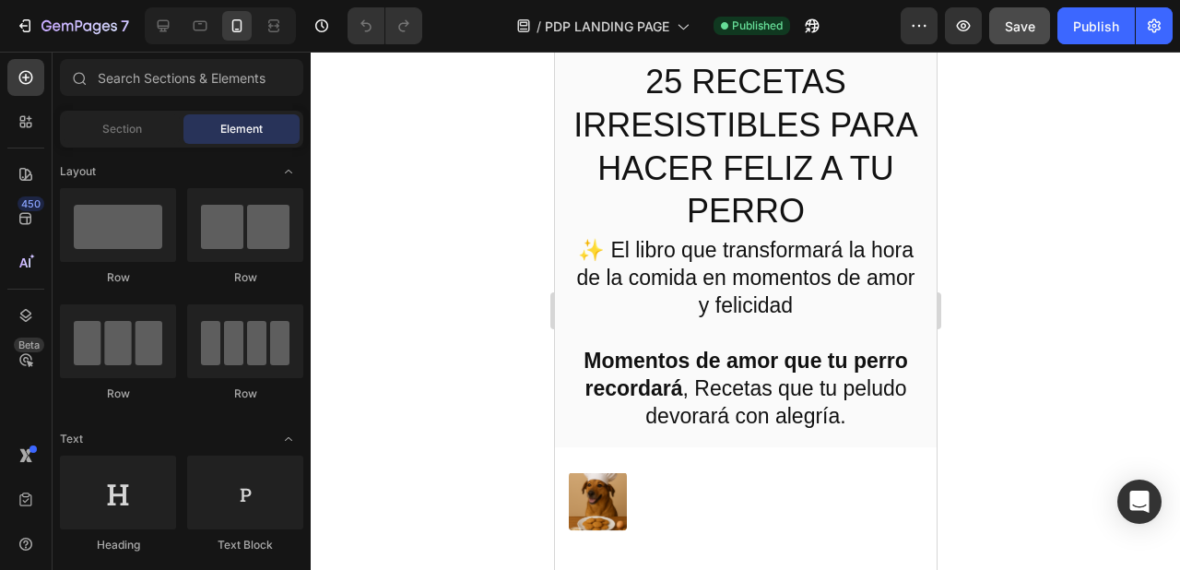
scroll to position [0, 0]
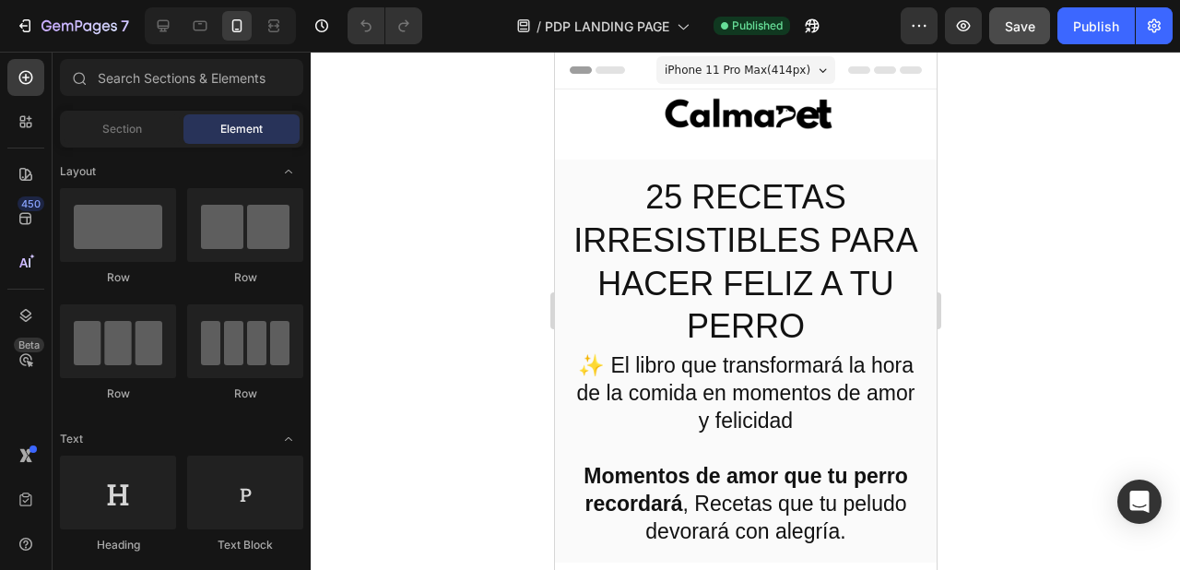
click at [614, 72] on span "Header" at bounding box center [609, 70] width 41 height 18
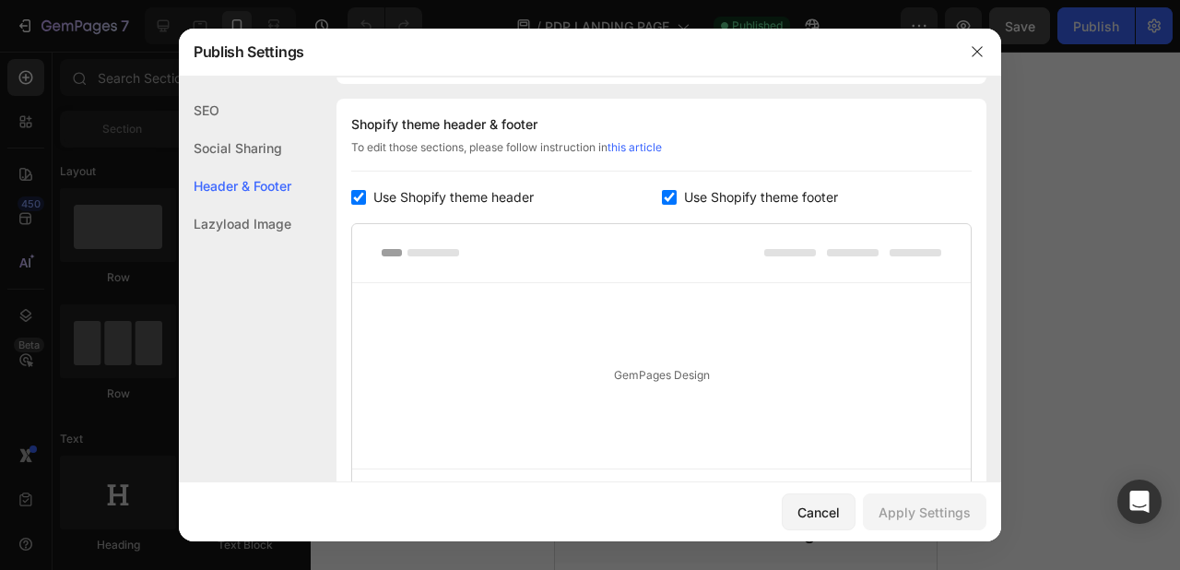
scroll to position [864, 0]
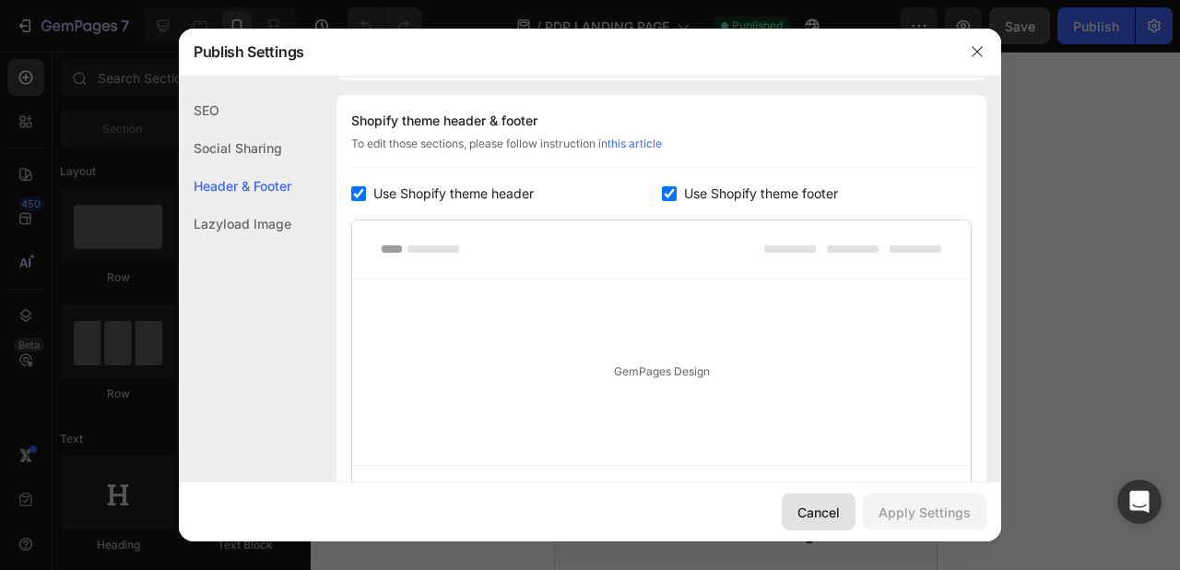
click at [840, 503] on div "Cancel" at bounding box center [819, 512] width 42 height 19
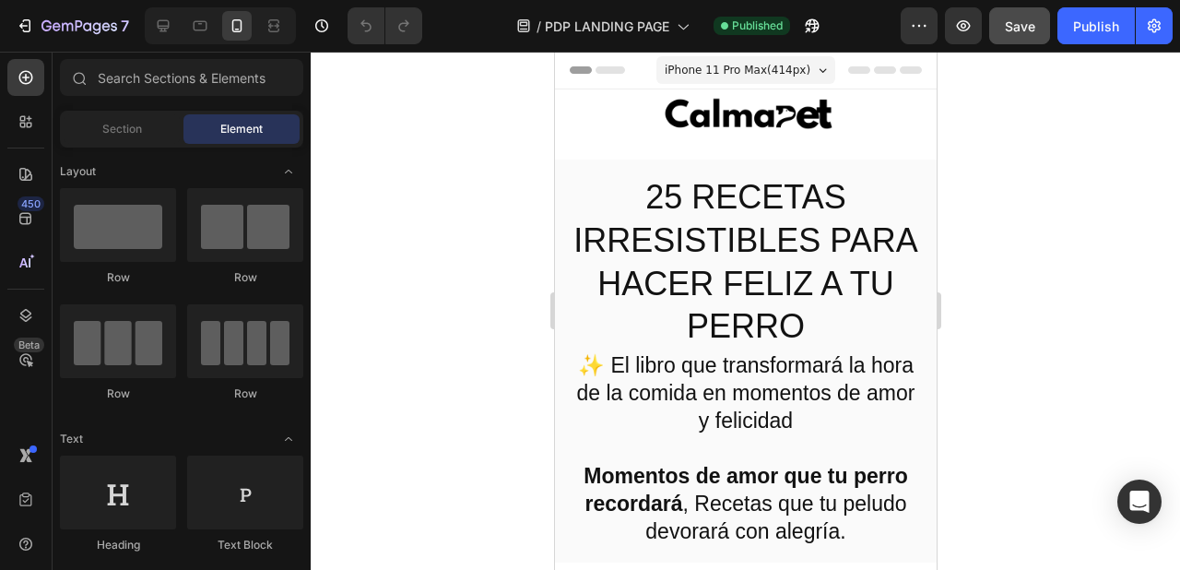
click at [831, 73] on div "iPhone 11 Pro Max ( 414 px)" at bounding box center [745, 70] width 179 height 28
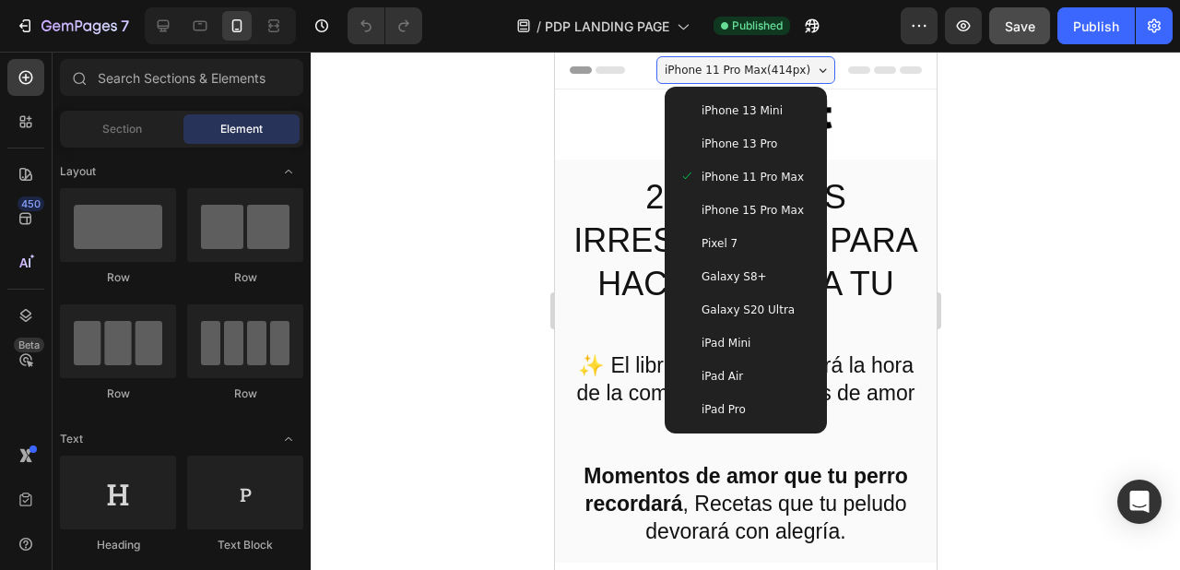
click at [766, 217] on span "iPhone 15 Pro Max" at bounding box center [752, 210] width 102 height 18
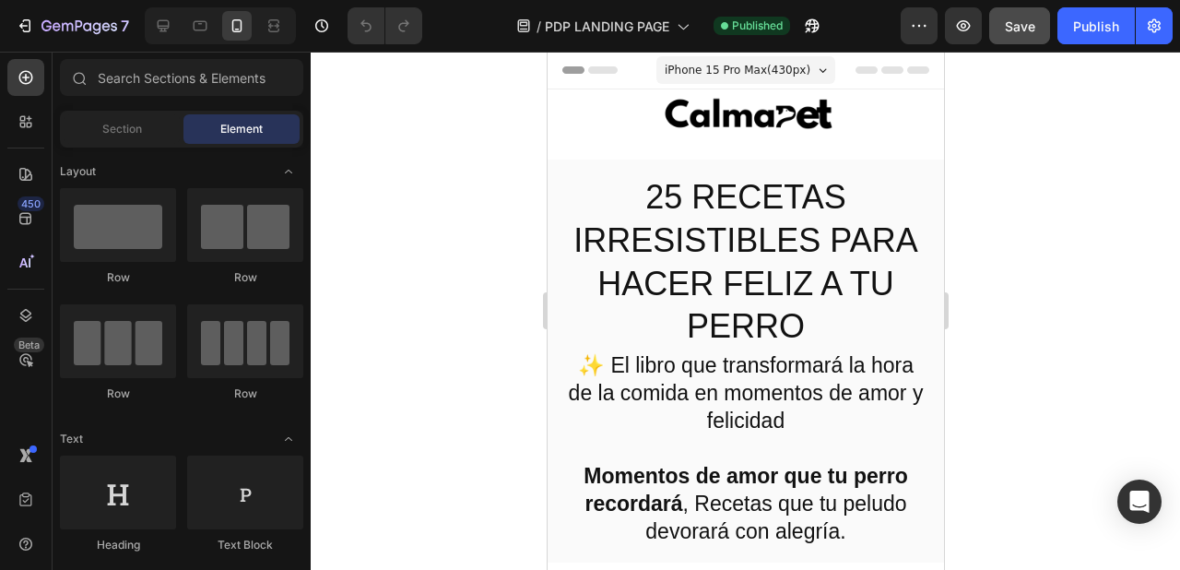
click at [778, 65] on span "iPhone 15 Pro Max ( 430 px)" at bounding box center [737, 70] width 146 height 18
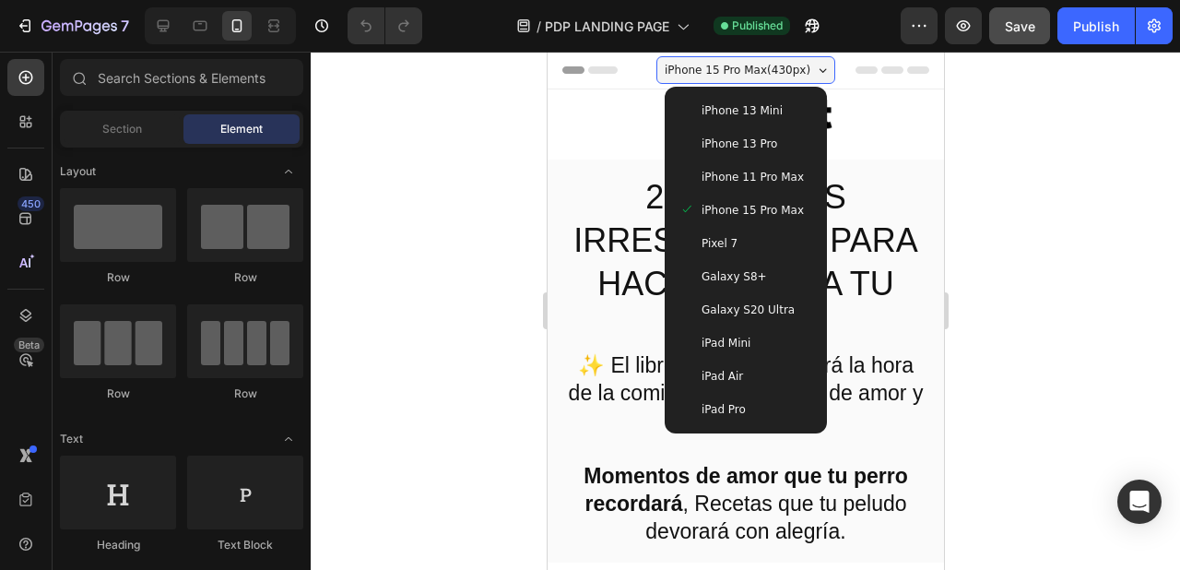
click at [762, 119] on span "iPhone 13 Mini" at bounding box center [741, 110] width 81 height 18
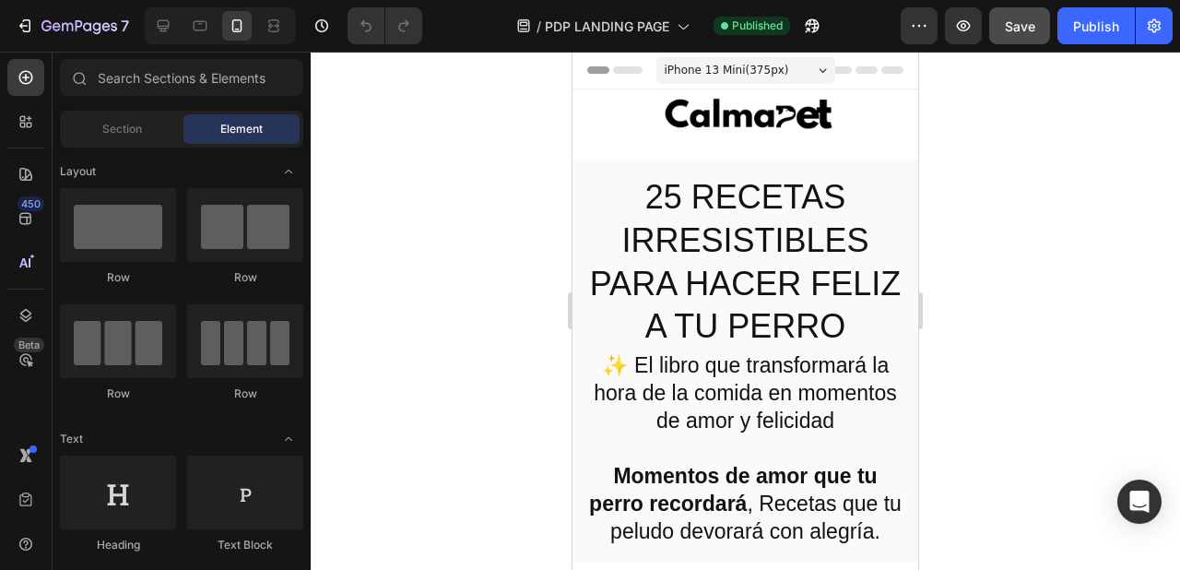
click at [770, 68] on span "iPhone 13 Mini ( 375 px)" at bounding box center [727, 70] width 125 height 18
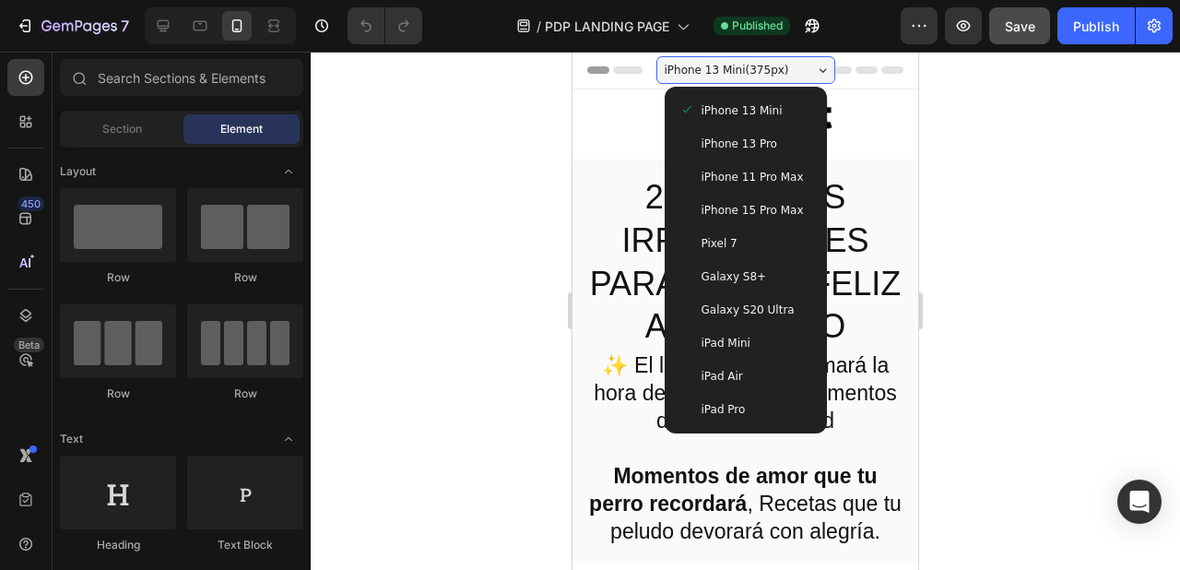
click at [743, 209] on span "iPhone 15 Pro Max" at bounding box center [753, 210] width 102 height 18
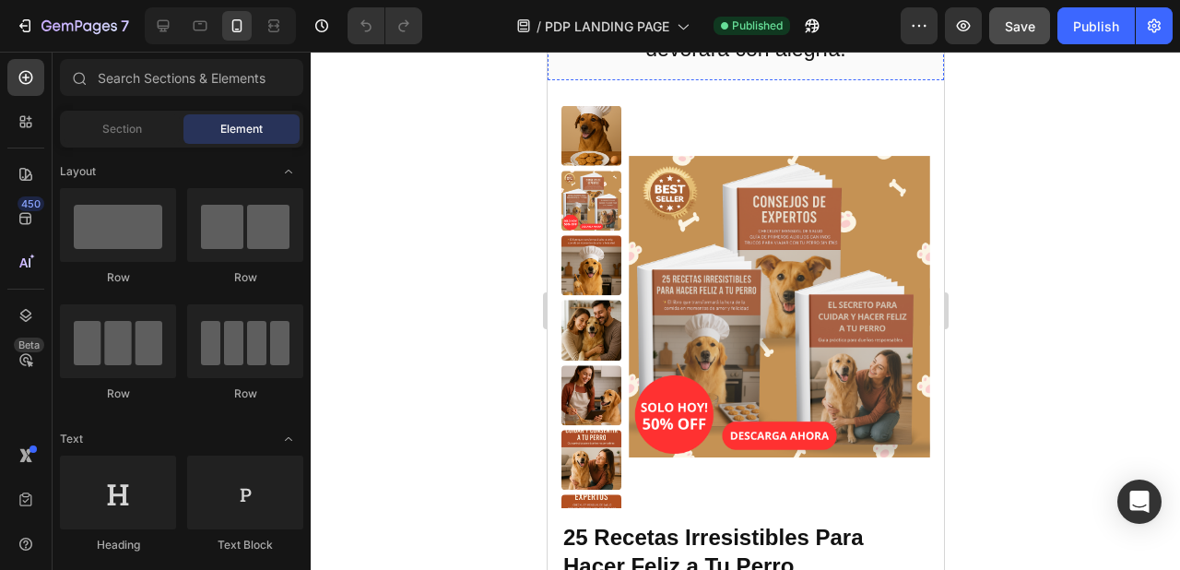
scroll to position [505, 0]
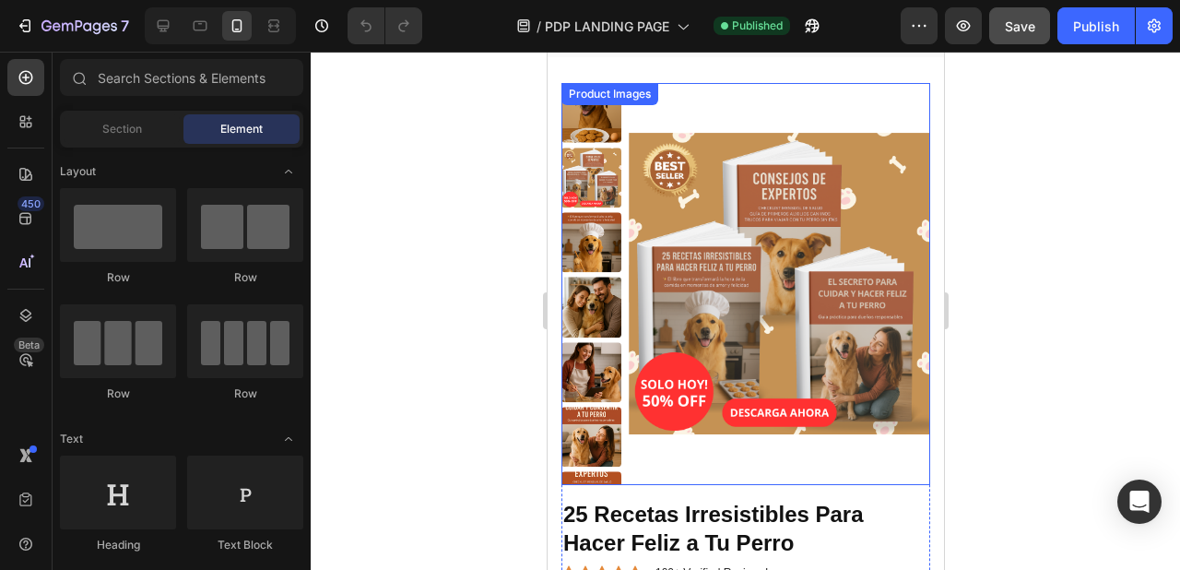
click at [581, 305] on img at bounding box center [591, 308] width 60 height 60
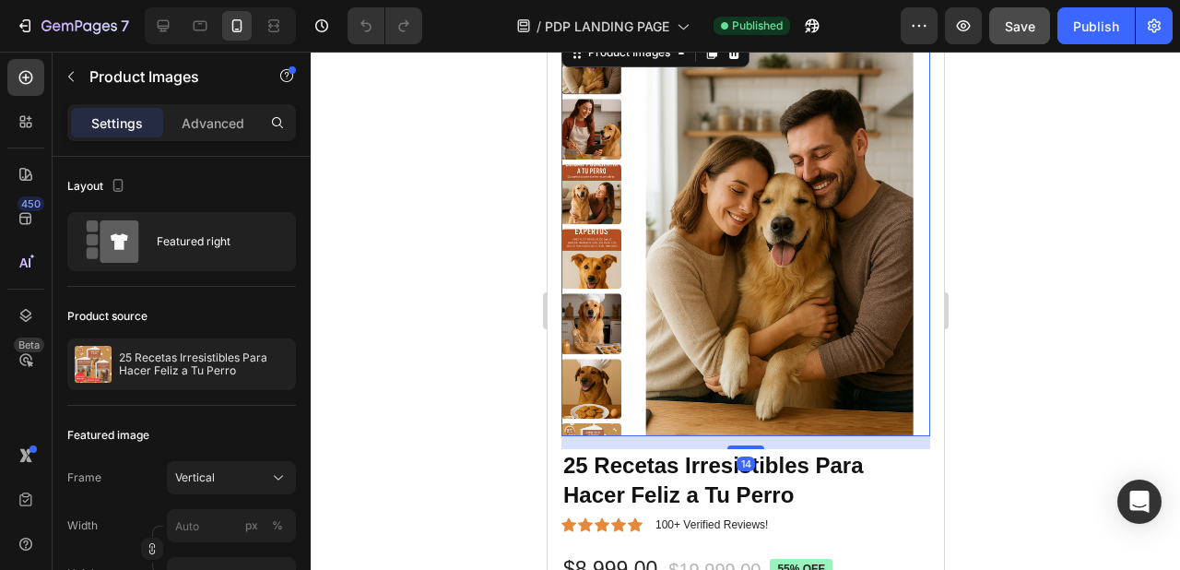
scroll to position [609, 0]
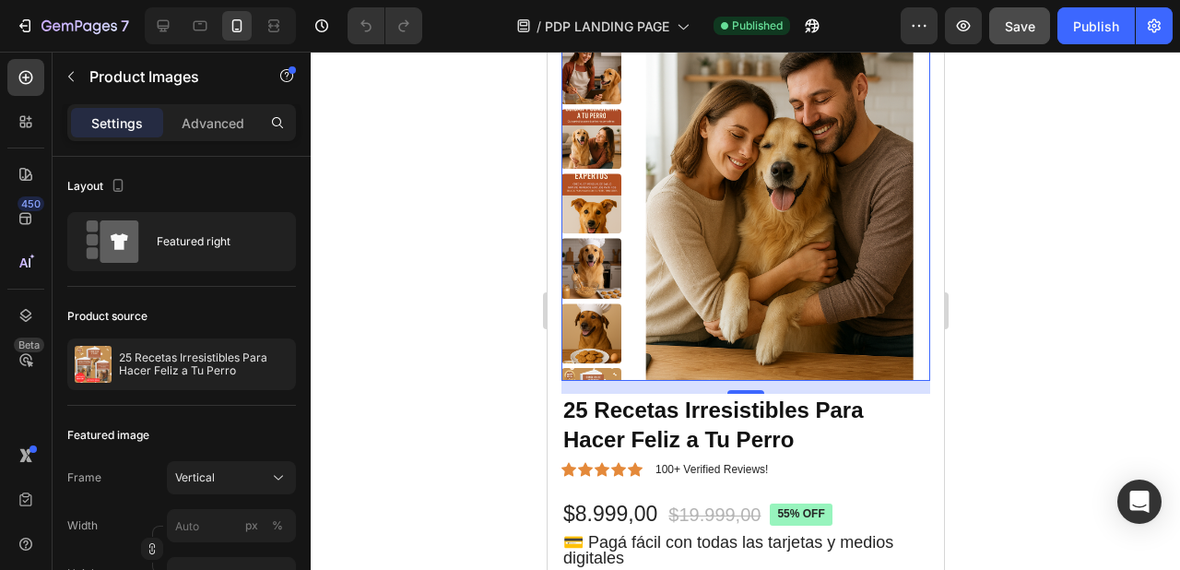
click at [598, 218] on img at bounding box center [591, 203] width 60 height 60
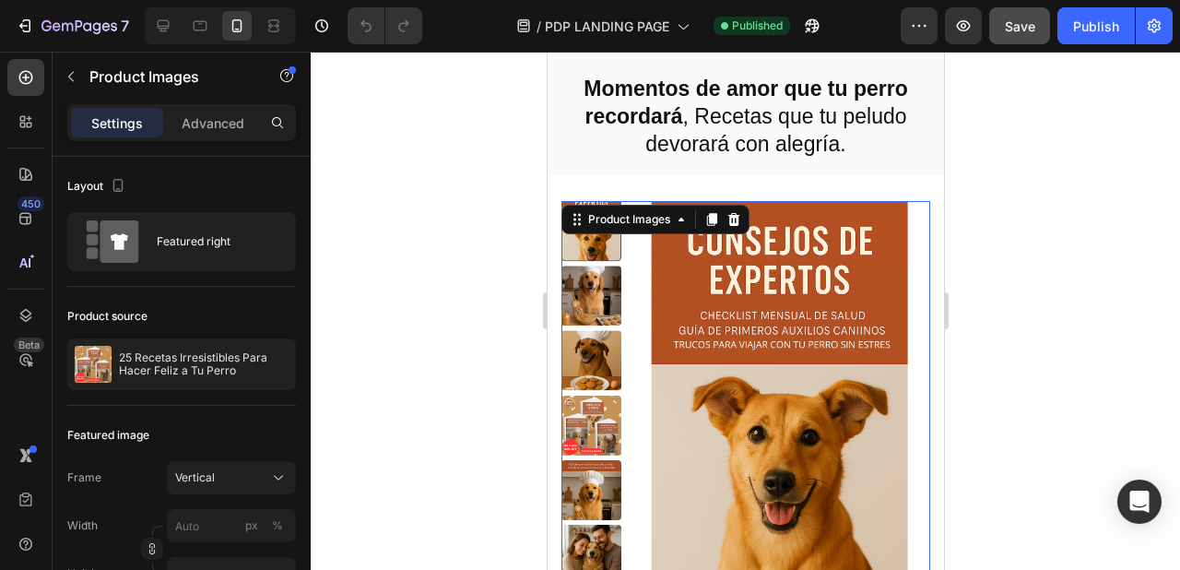
scroll to position [379, 0]
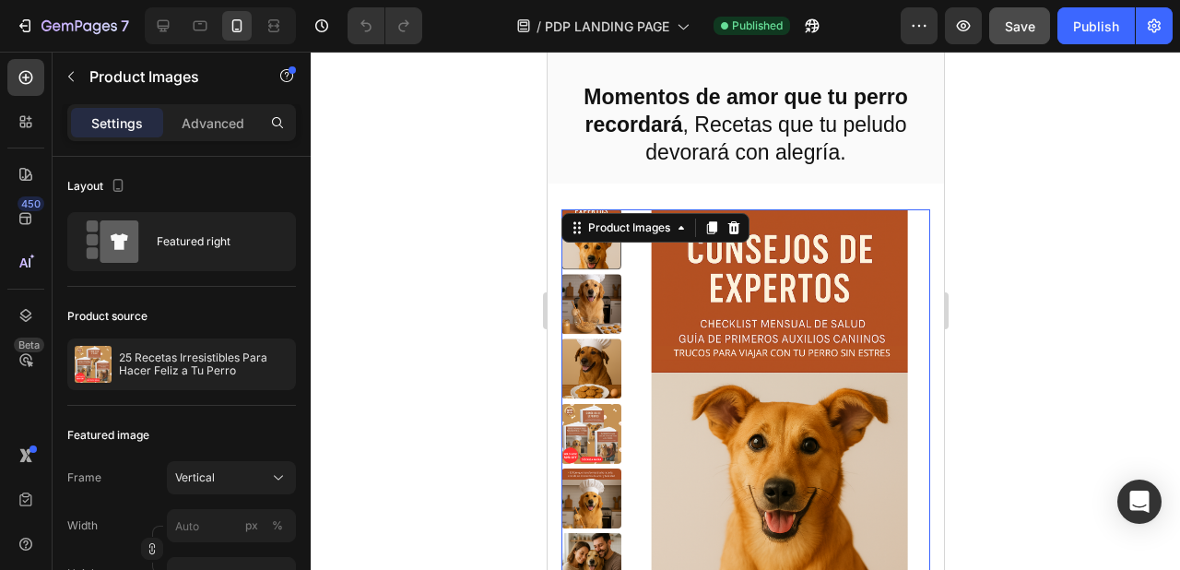
click at [594, 282] on img at bounding box center [591, 304] width 60 height 60
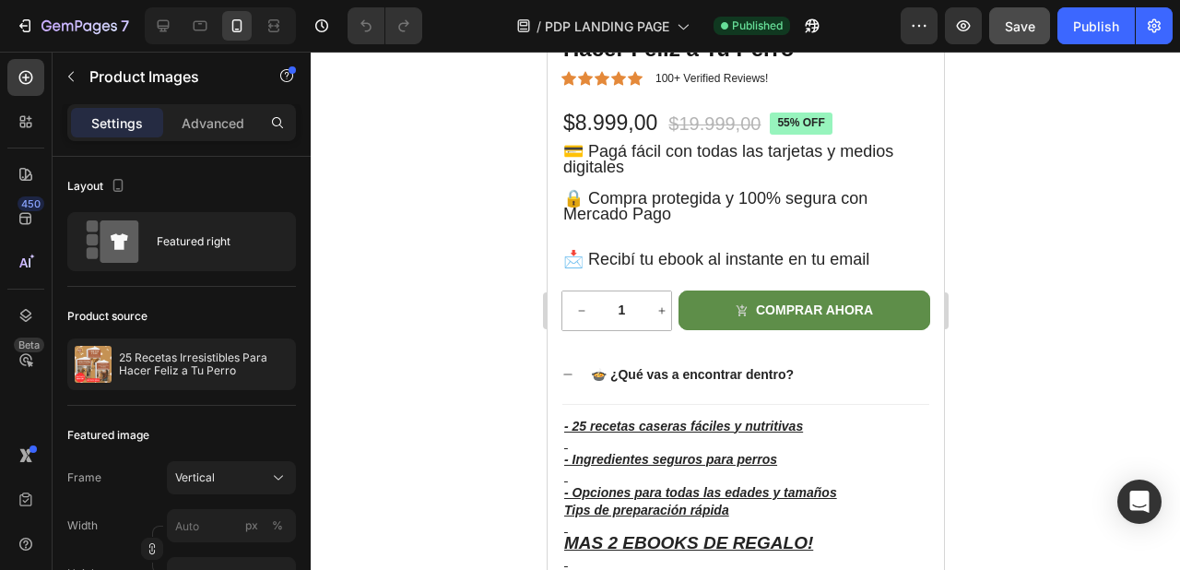
scroll to position [1061, 0]
